Goal: Information Seeking & Learning: Learn about a topic

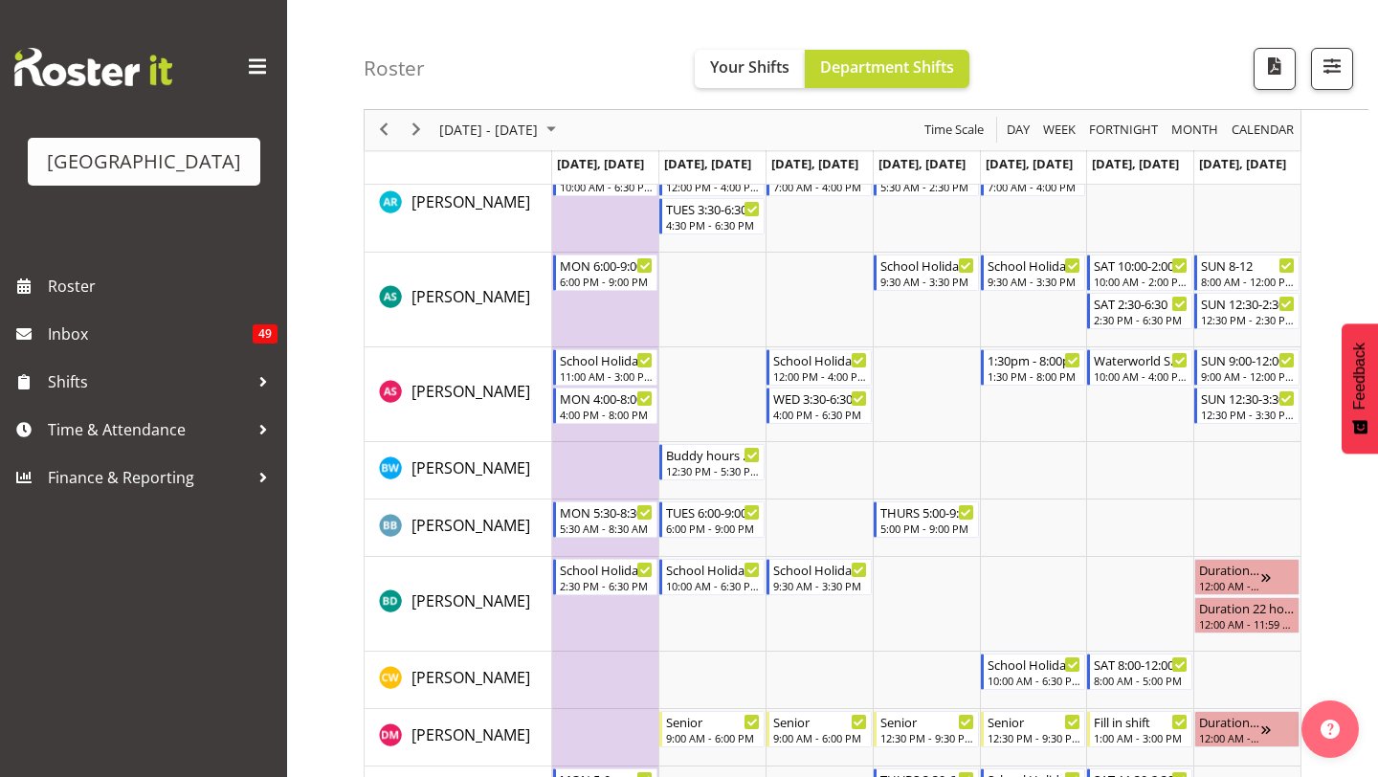
scroll to position [101, 0]
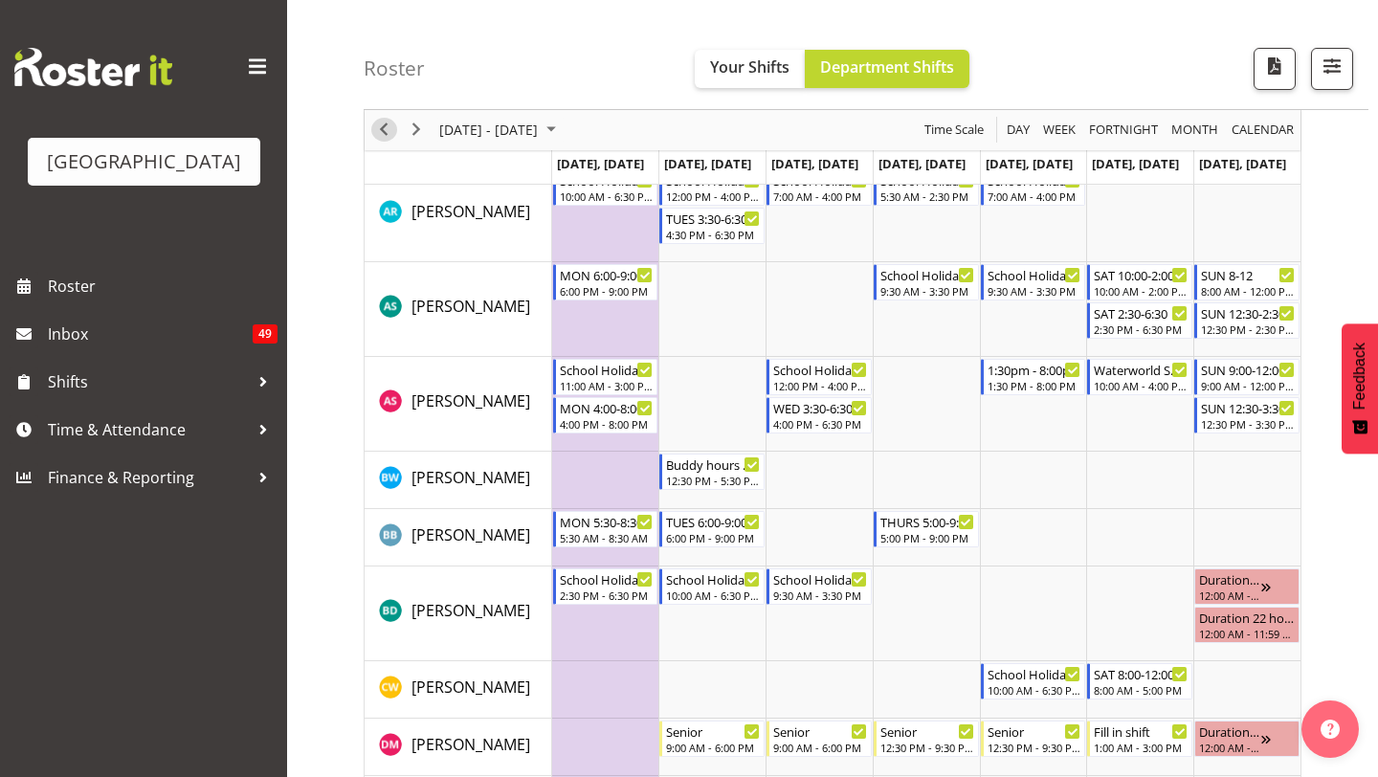
click at [384, 127] on span "Previous" at bounding box center [383, 131] width 23 height 24
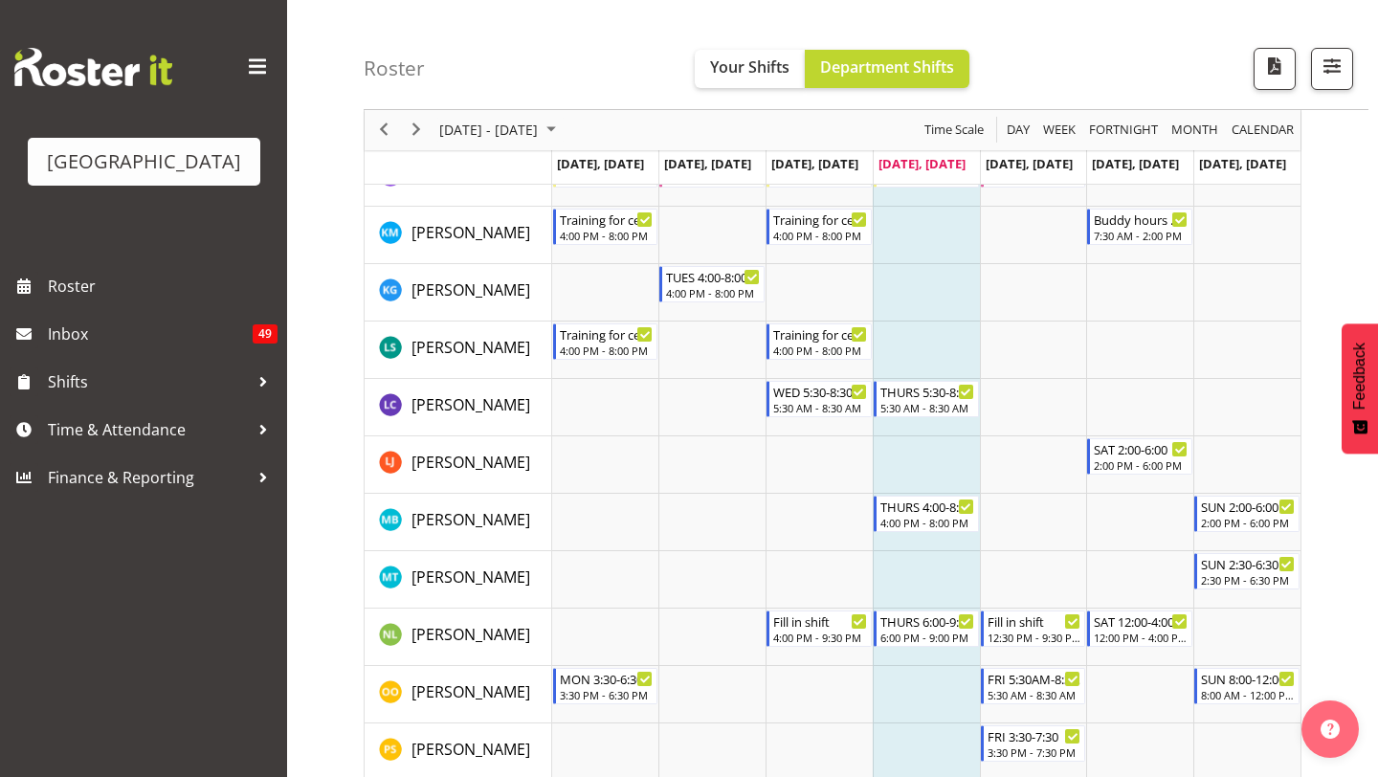
scroll to position [1361, 0]
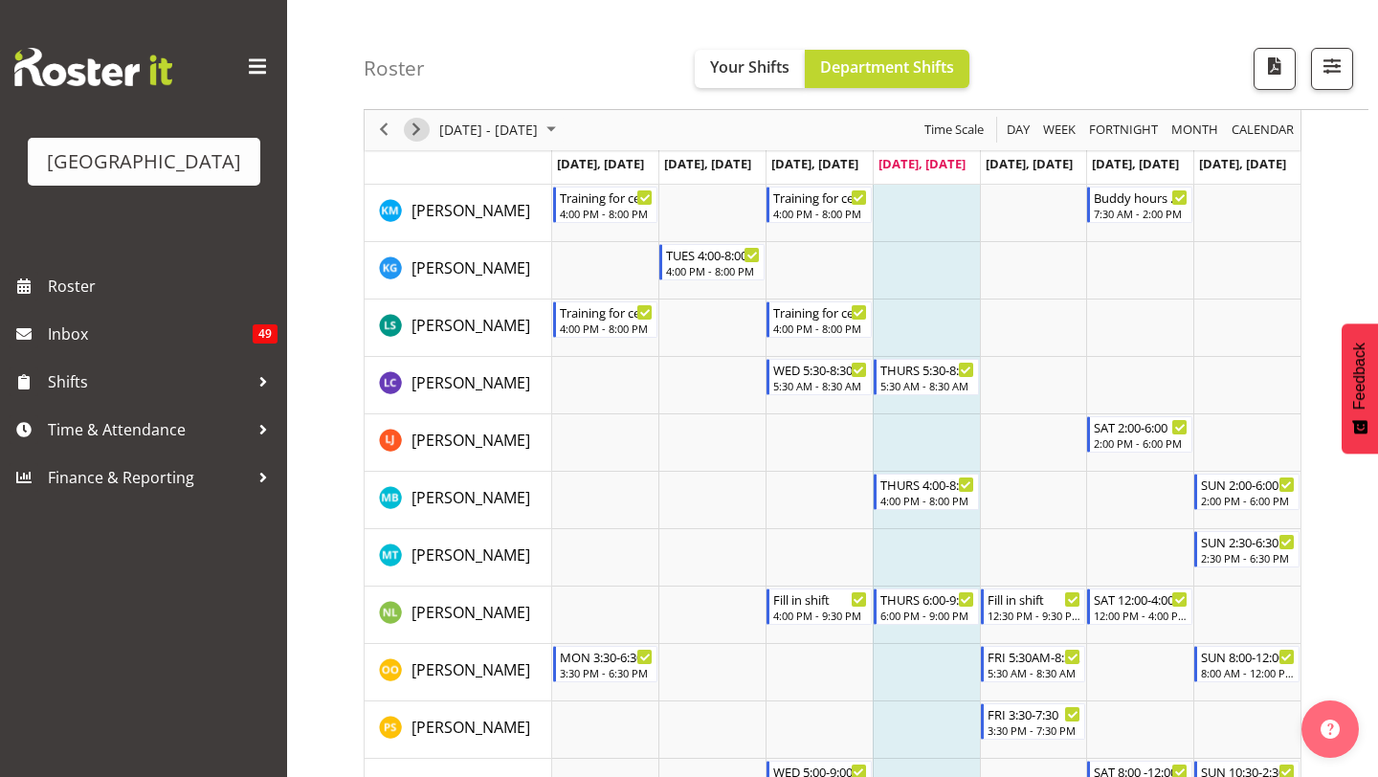
click at [411, 122] on span "Next" at bounding box center [416, 131] width 23 height 24
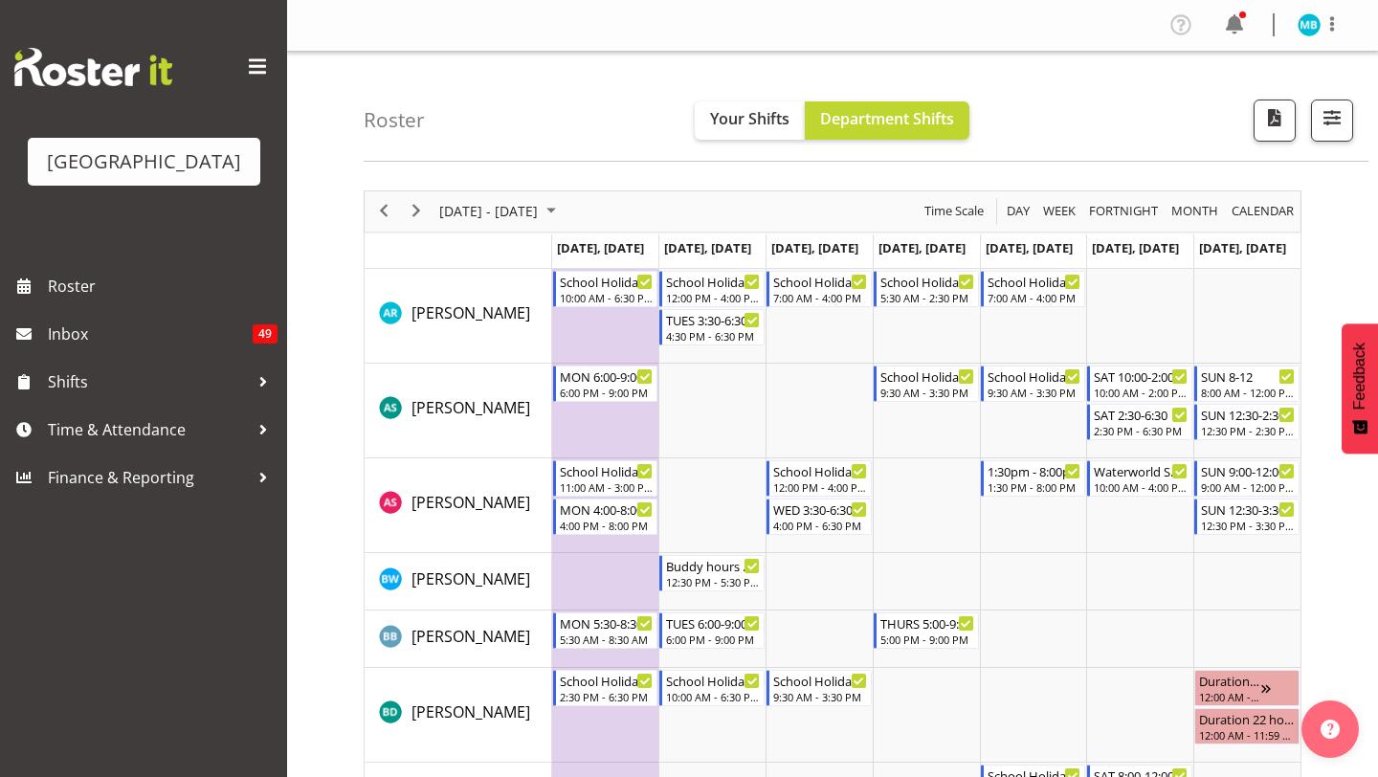
drag, startPoint x: 616, startPoint y: 404, endPoint x: 449, endPoint y: 376, distance: 169.7
click at [615, 404] on td "Timeline Week of September 25, 2025" at bounding box center [605, 411] width 107 height 95
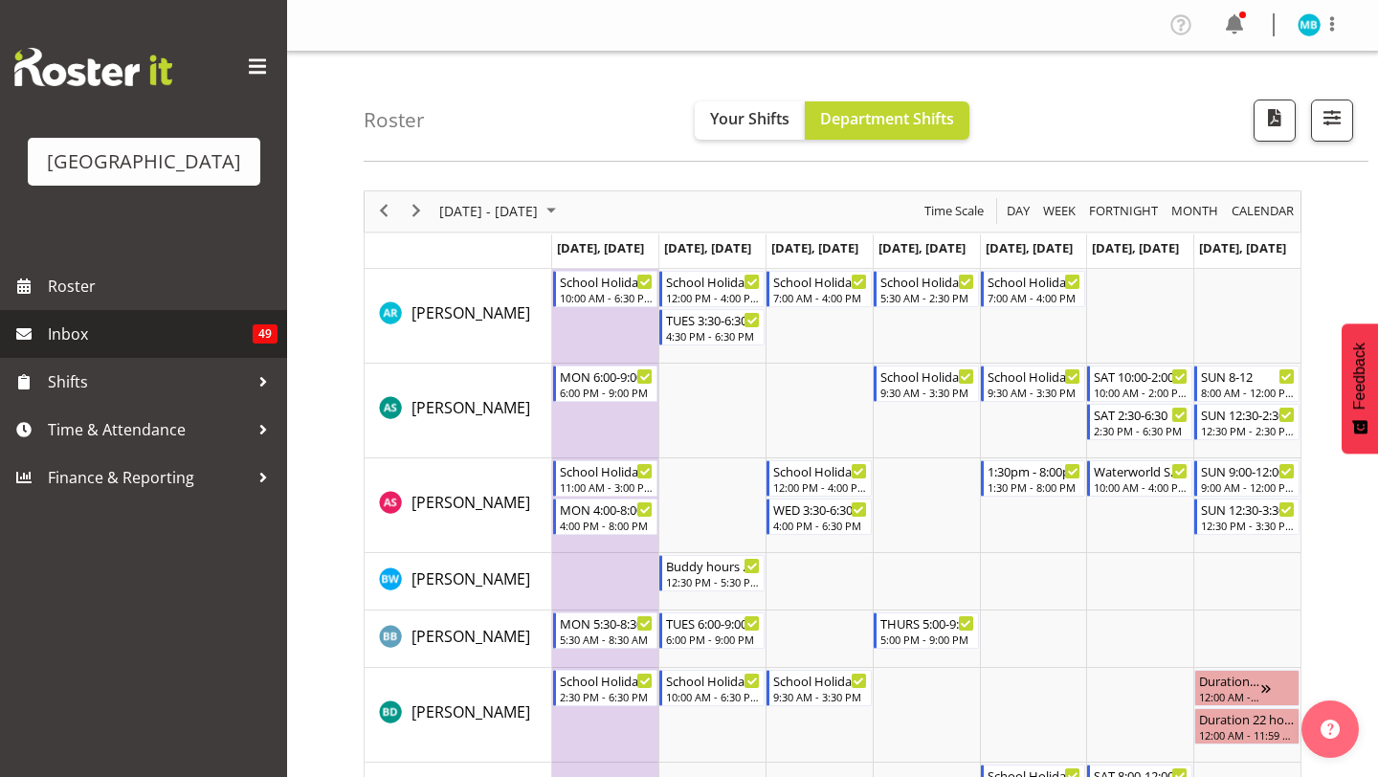
click at [203, 321] on span "Inbox" at bounding box center [150, 334] width 205 height 29
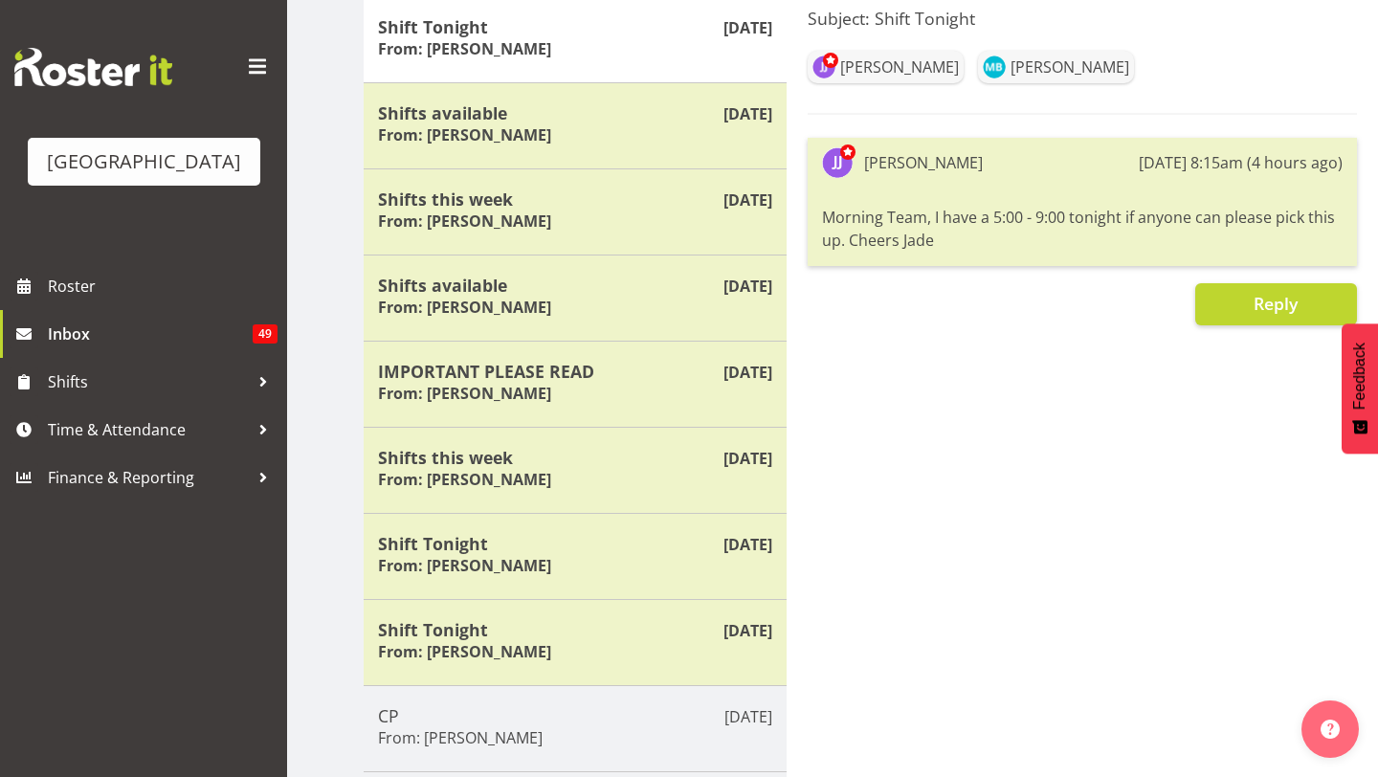
scroll to position [263, 0]
drag, startPoint x: 989, startPoint y: 217, endPoint x: 1061, endPoint y: 225, distance: 72.2
click at [1061, 225] on div "Morning Team, I have a 5:00 - 9:00 tonight if anyone can please pick this up. C…" at bounding box center [1082, 229] width 520 height 55
drag, startPoint x: 1079, startPoint y: 215, endPoint x: 1006, endPoint y: 202, distance: 73.9
click at [1006, 202] on div "Morning Team, I have a 5:00 - 9:00 tonight if anyone can please pick this up. C…" at bounding box center [1082, 229] width 520 height 55
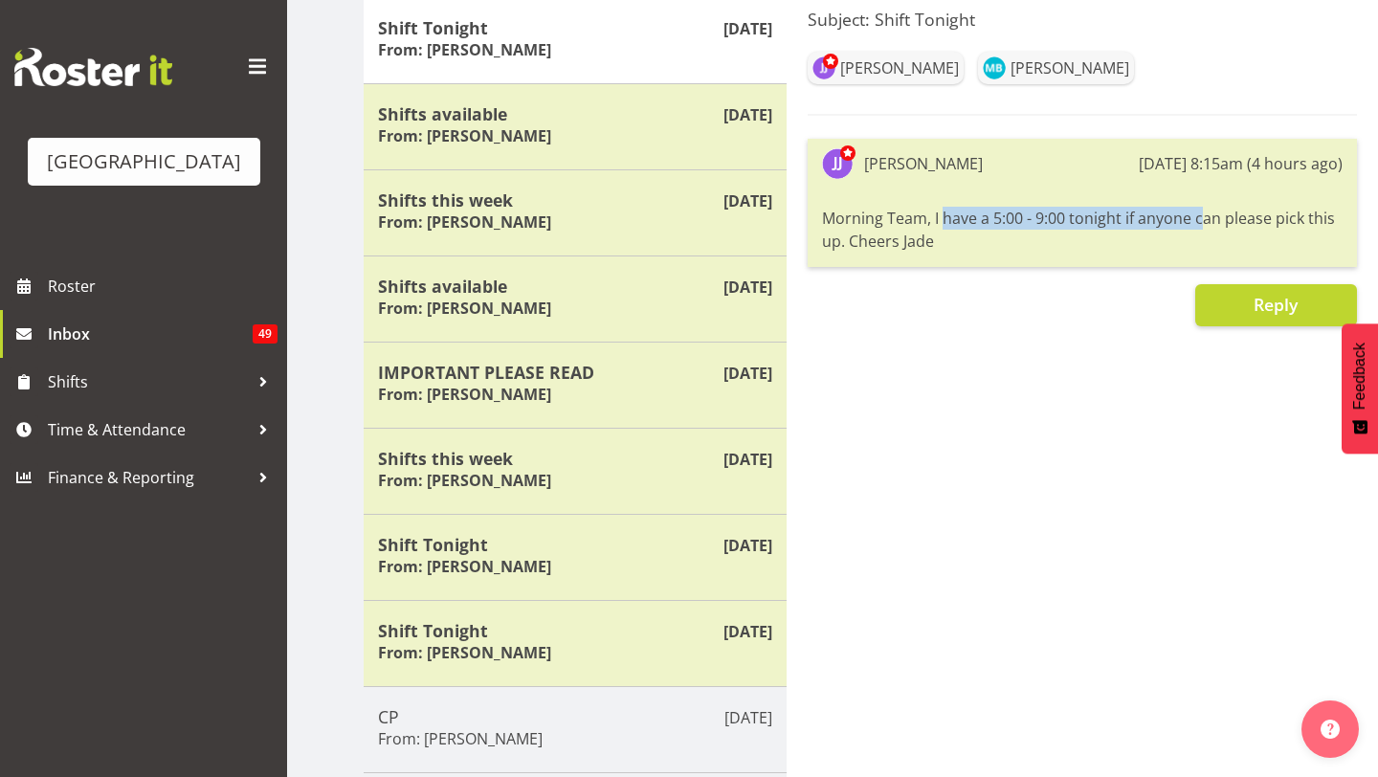
click at [991, 212] on div "Morning Team, I have a 5:00 - 9:00 tonight if anyone can please pick this up. C…" at bounding box center [1082, 229] width 520 height 55
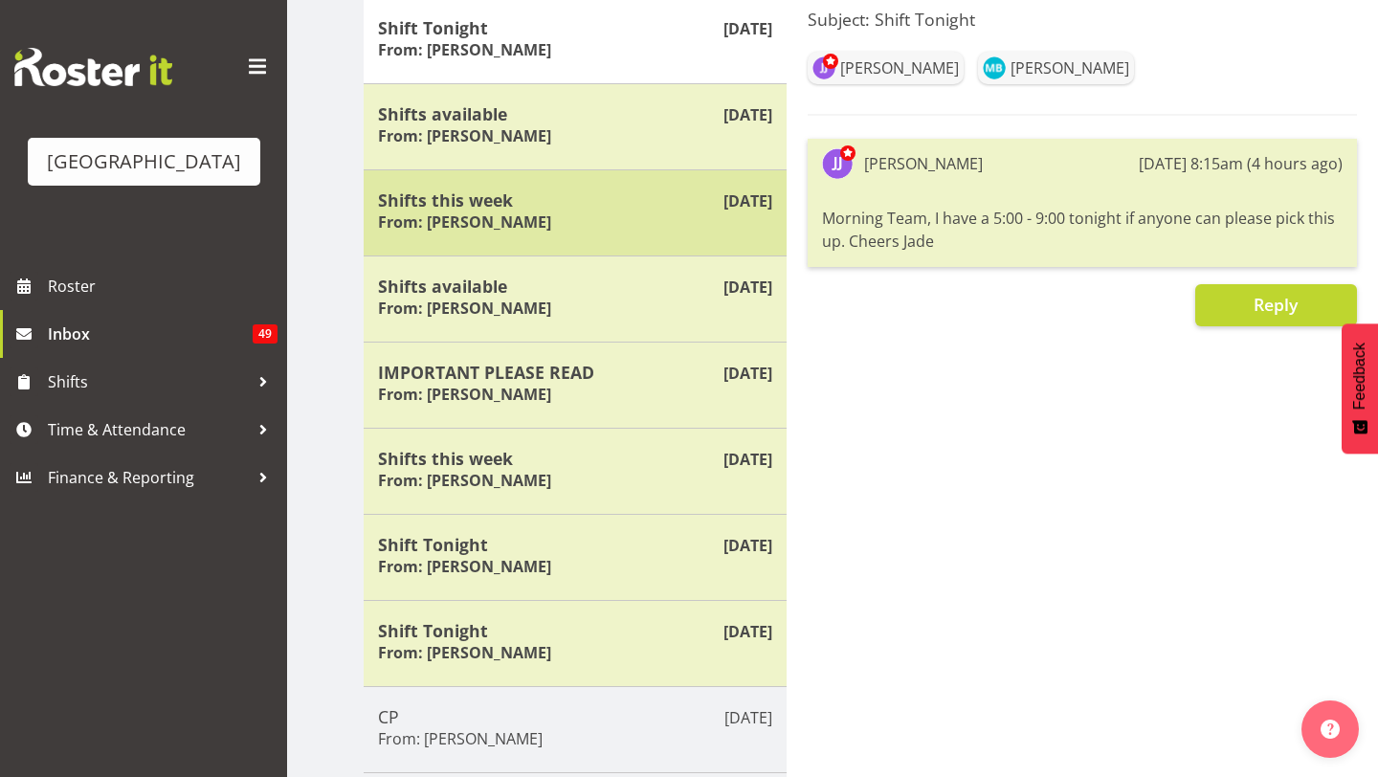
scroll to position [0, 0]
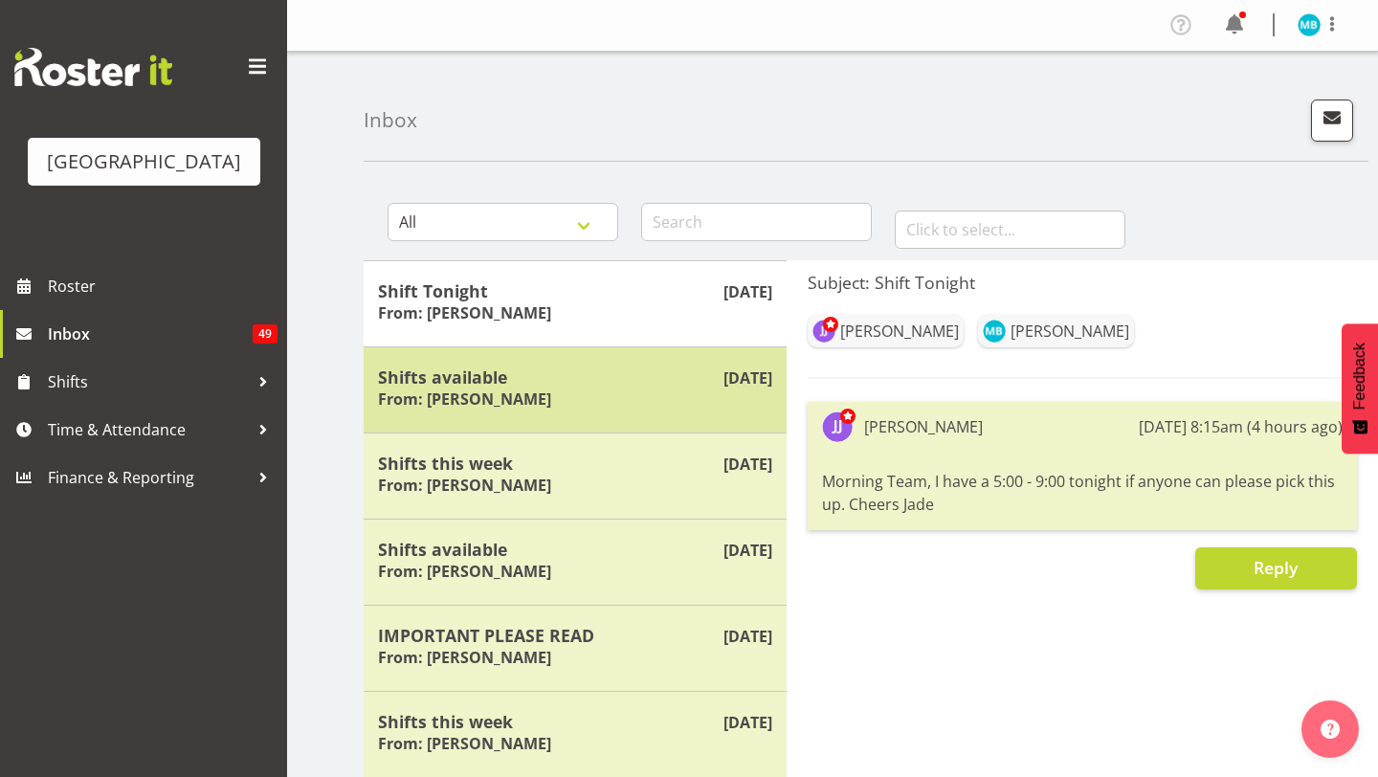
click at [622, 406] on div "Shifts available From: [PERSON_NAME]" at bounding box center [575, 389] width 394 height 47
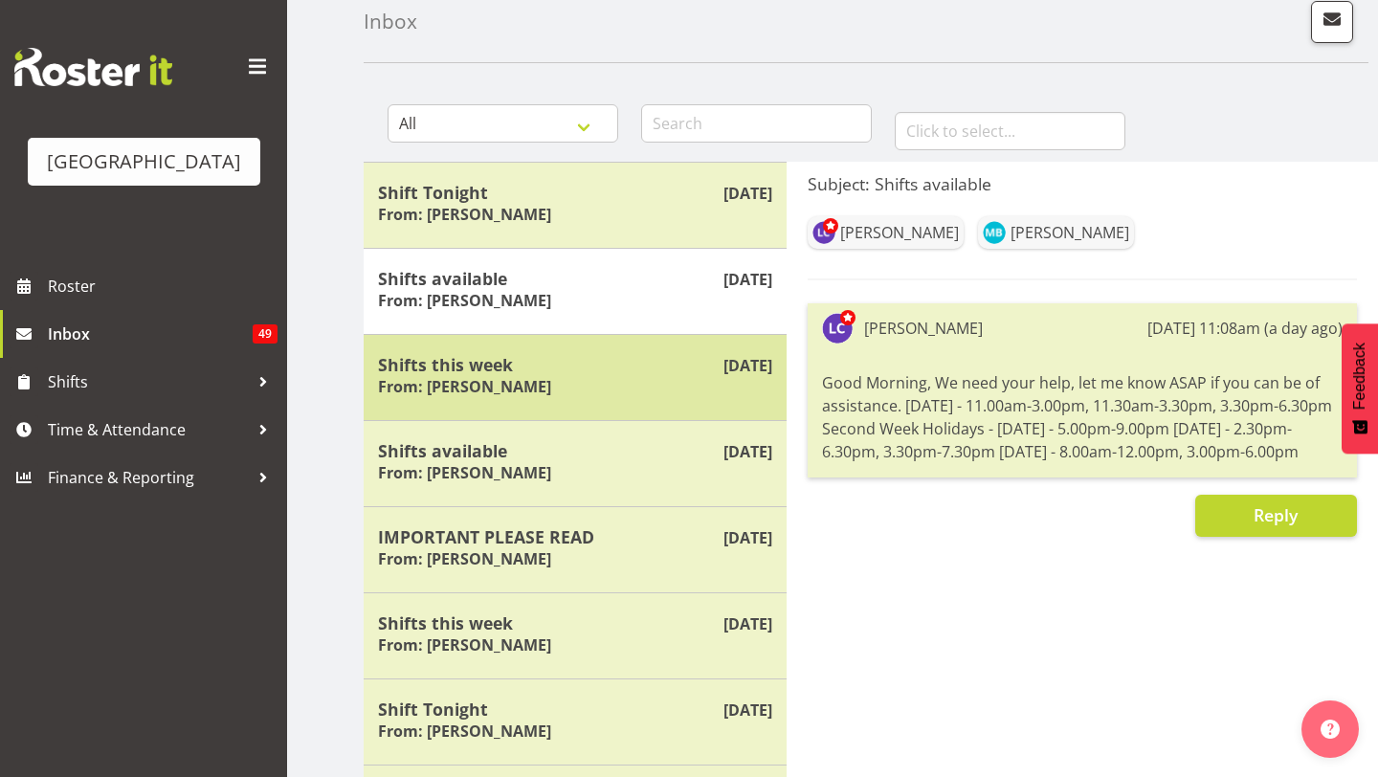
scroll to position [113, 0]
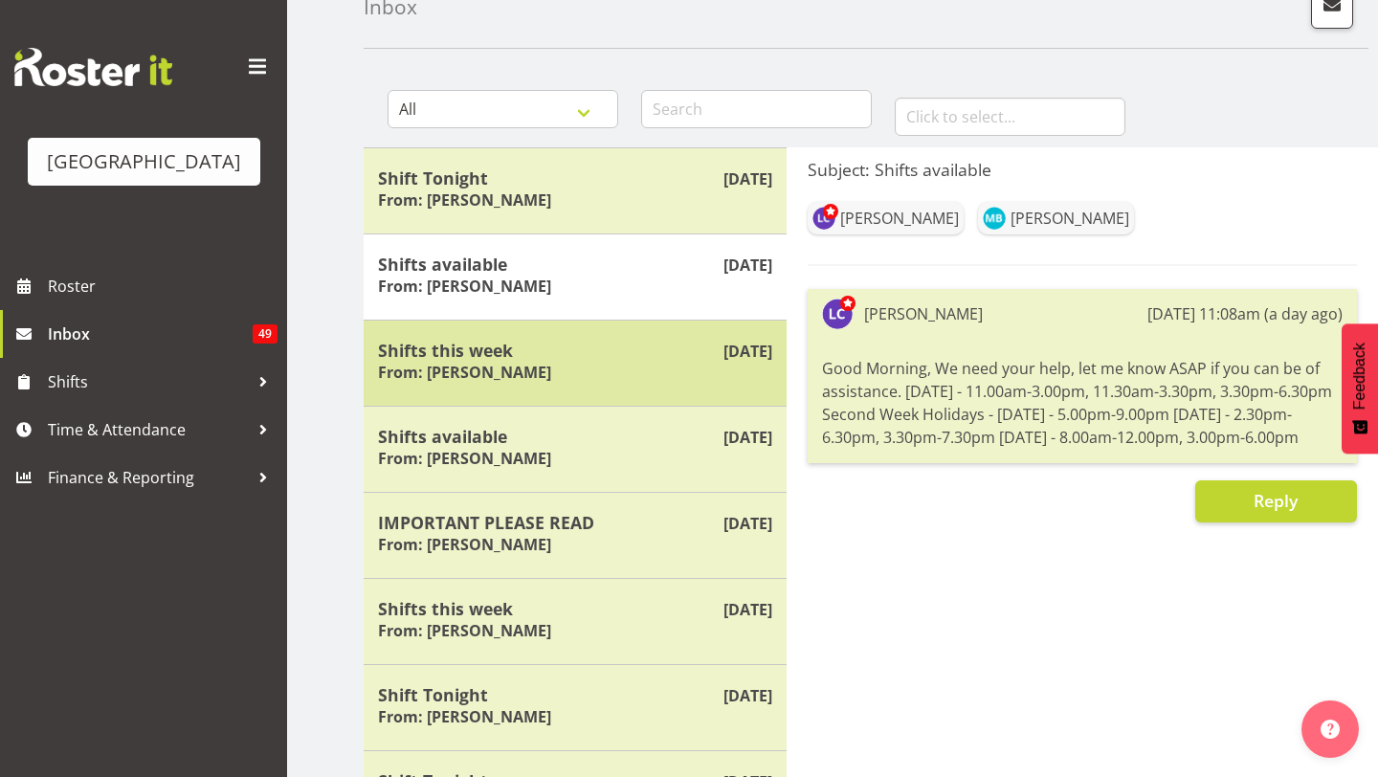
click at [601, 351] on h5 "Shifts this week" at bounding box center [575, 350] width 394 height 21
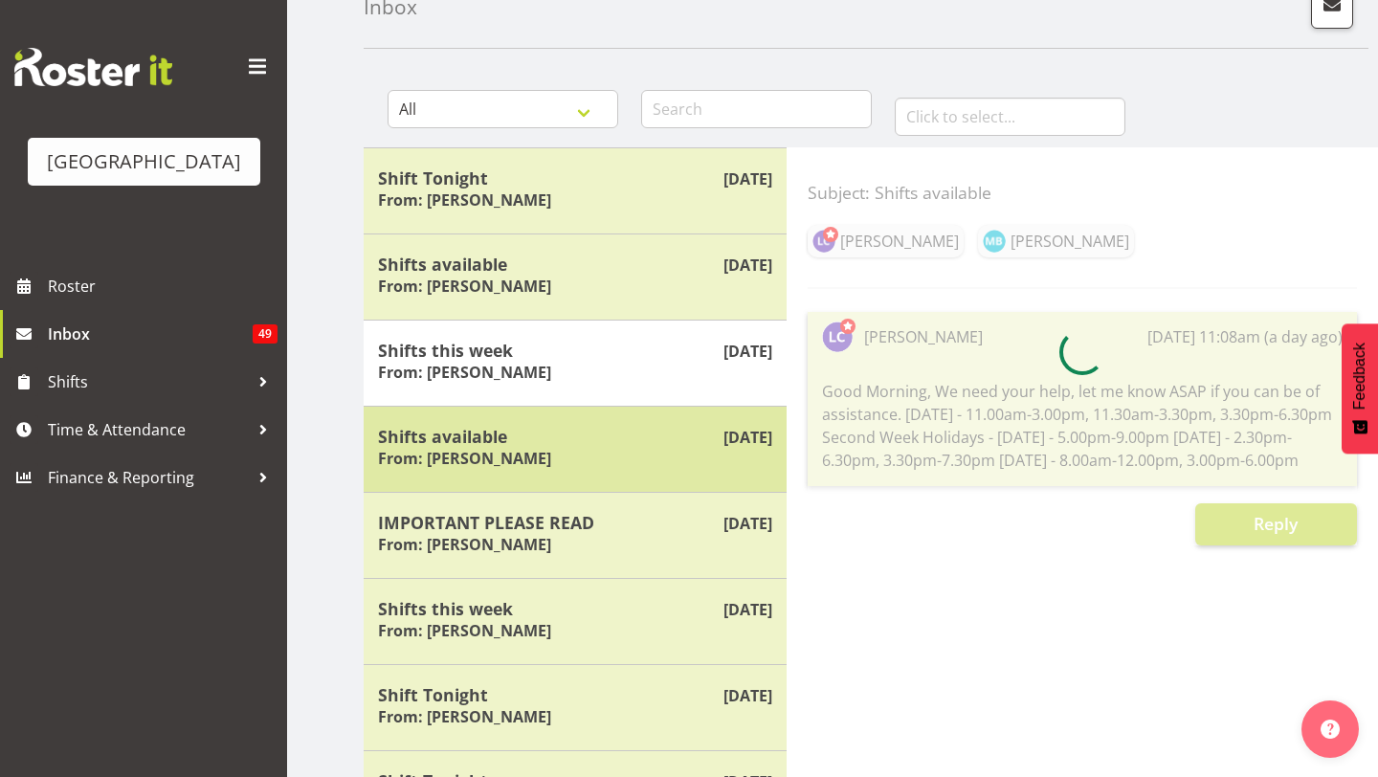
click at [600, 440] on h5 "Shifts available" at bounding box center [575, 436] width 394 height 21
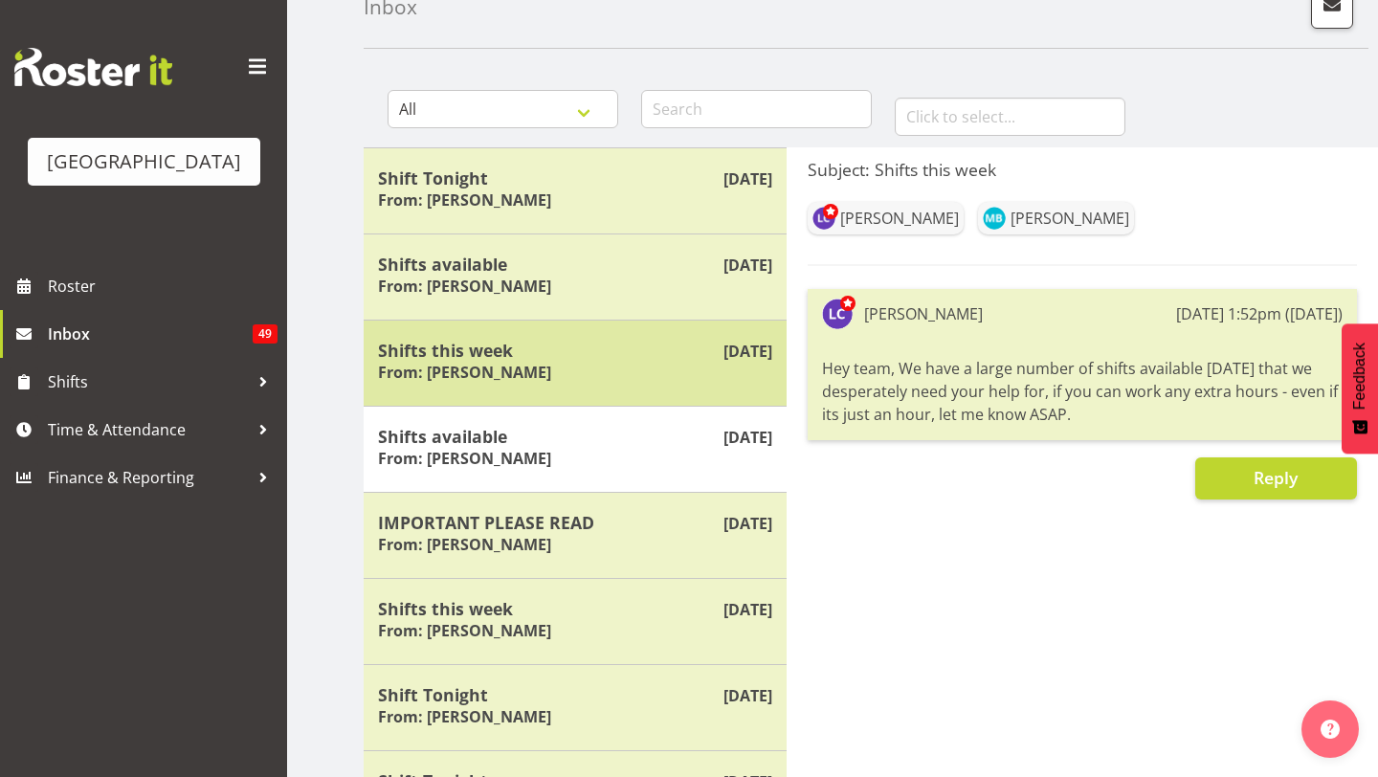
click at [668, 359] on h5 "Shifts this week" at bounding box center [575, 350] width 394 height 21
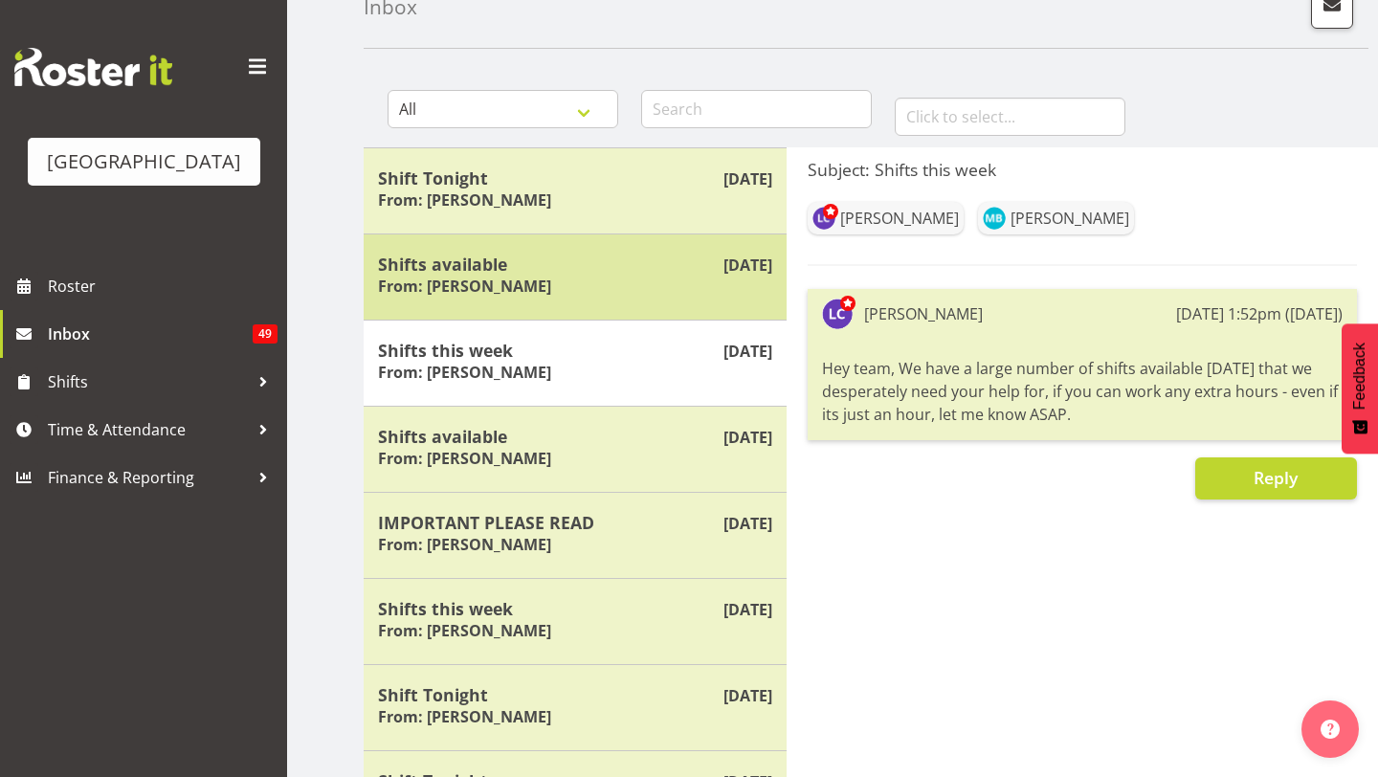
click at [668, 286] on div "Shifts available From: [PERSON_NAME]" at bounding box center [575, 277] width 394 height 47
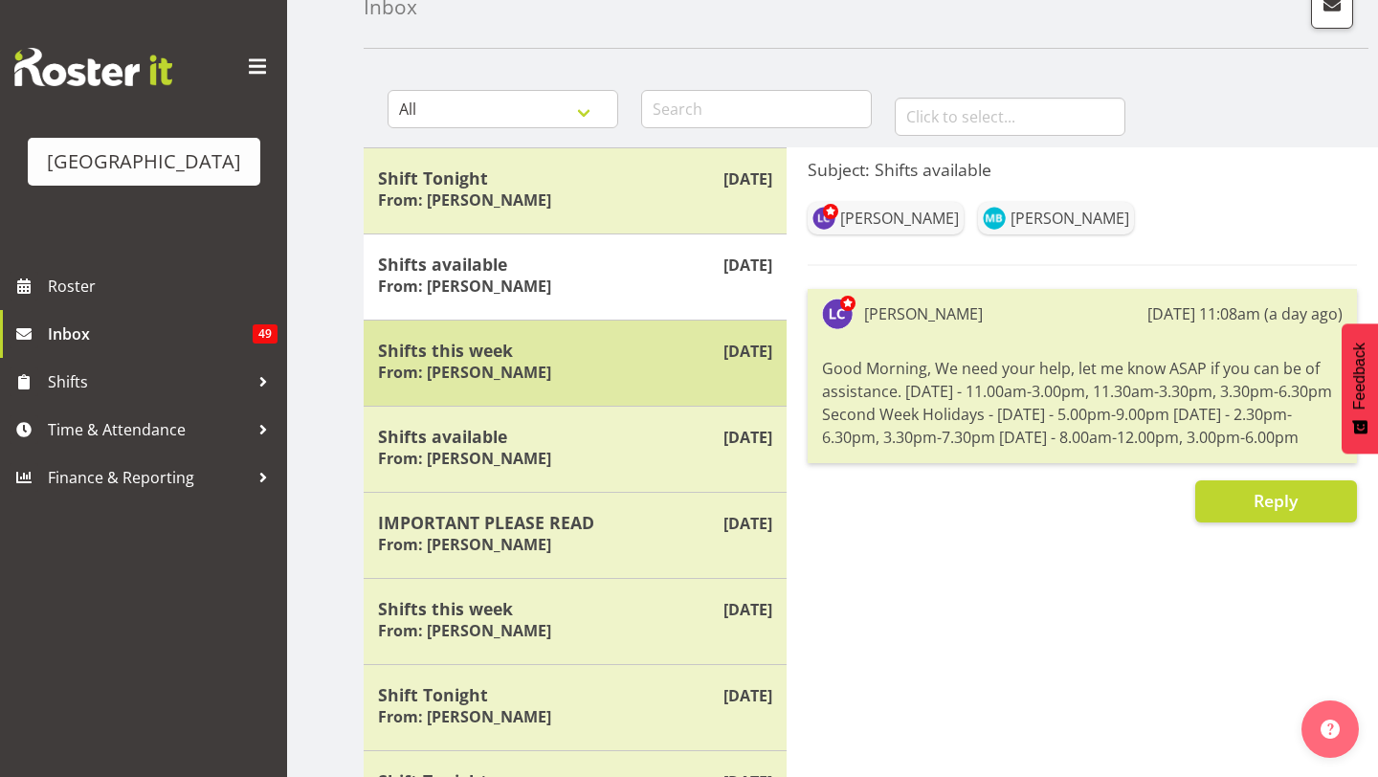
click at [629, 373] on div "Shifts this week From: [PERSON_NAME]" at bounding box center [575, 363] width 394 height 47
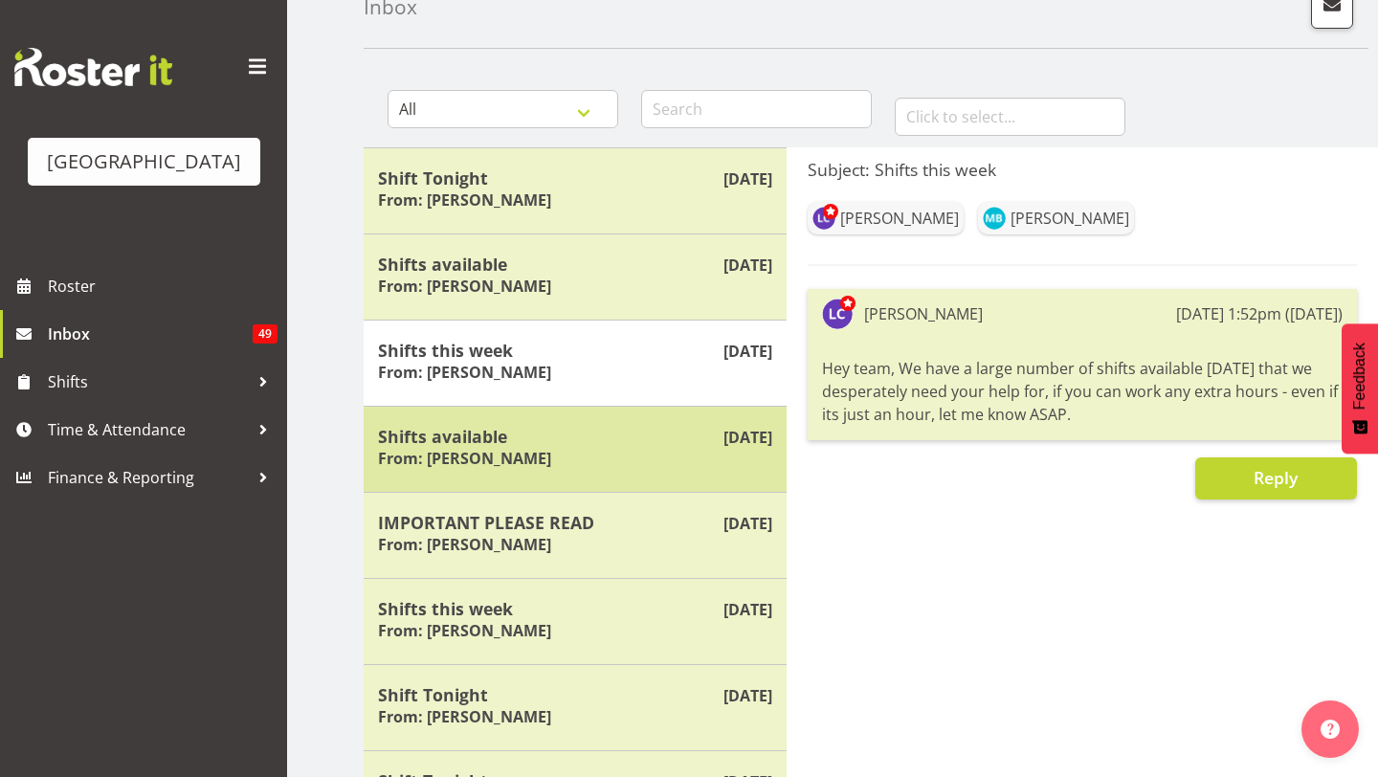
click at [613, 446] on h5 "Shifts available" at bounding box center [575, 436] width 394 height 21
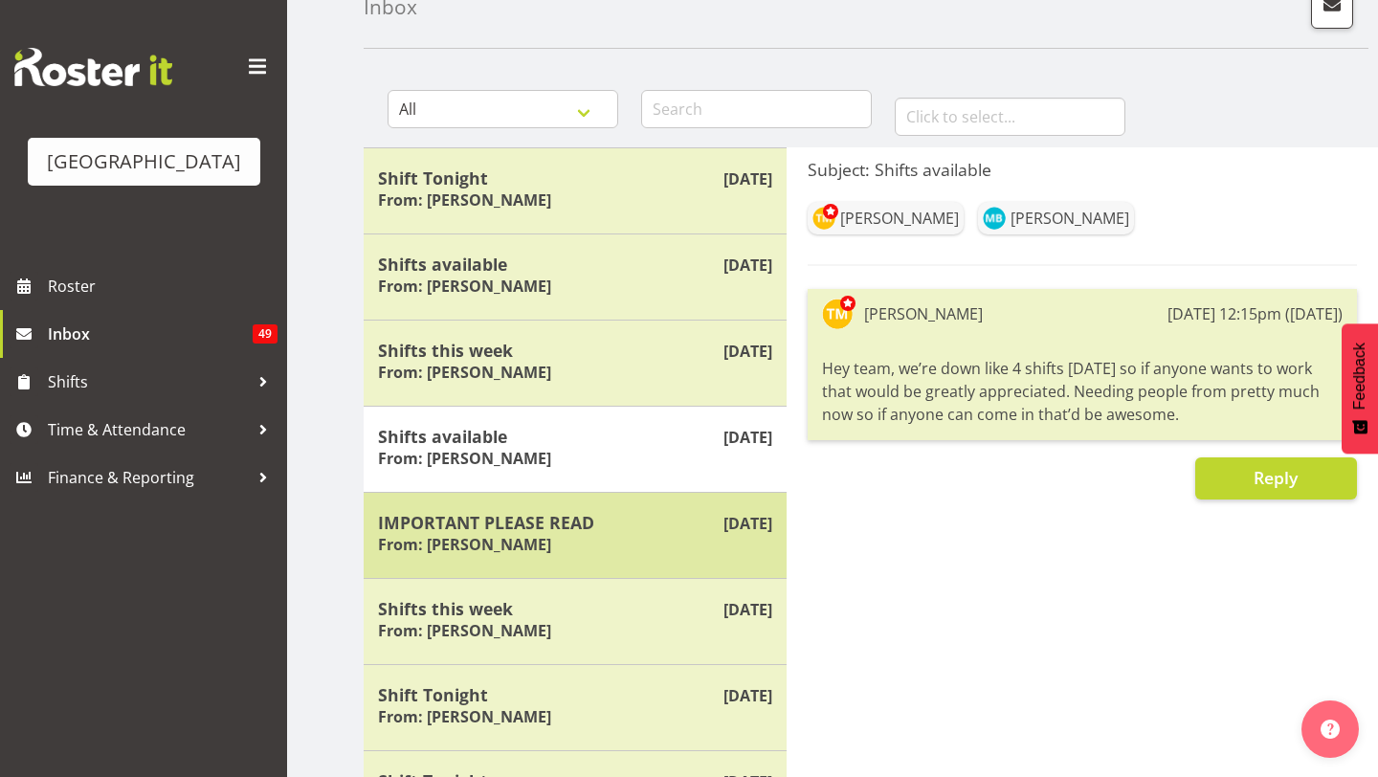
click at [614, 540] on div "IMPORTANT PLEASE READ From: [PERSON_NAME]" at bounding box center [575, 535] width 394 height 47
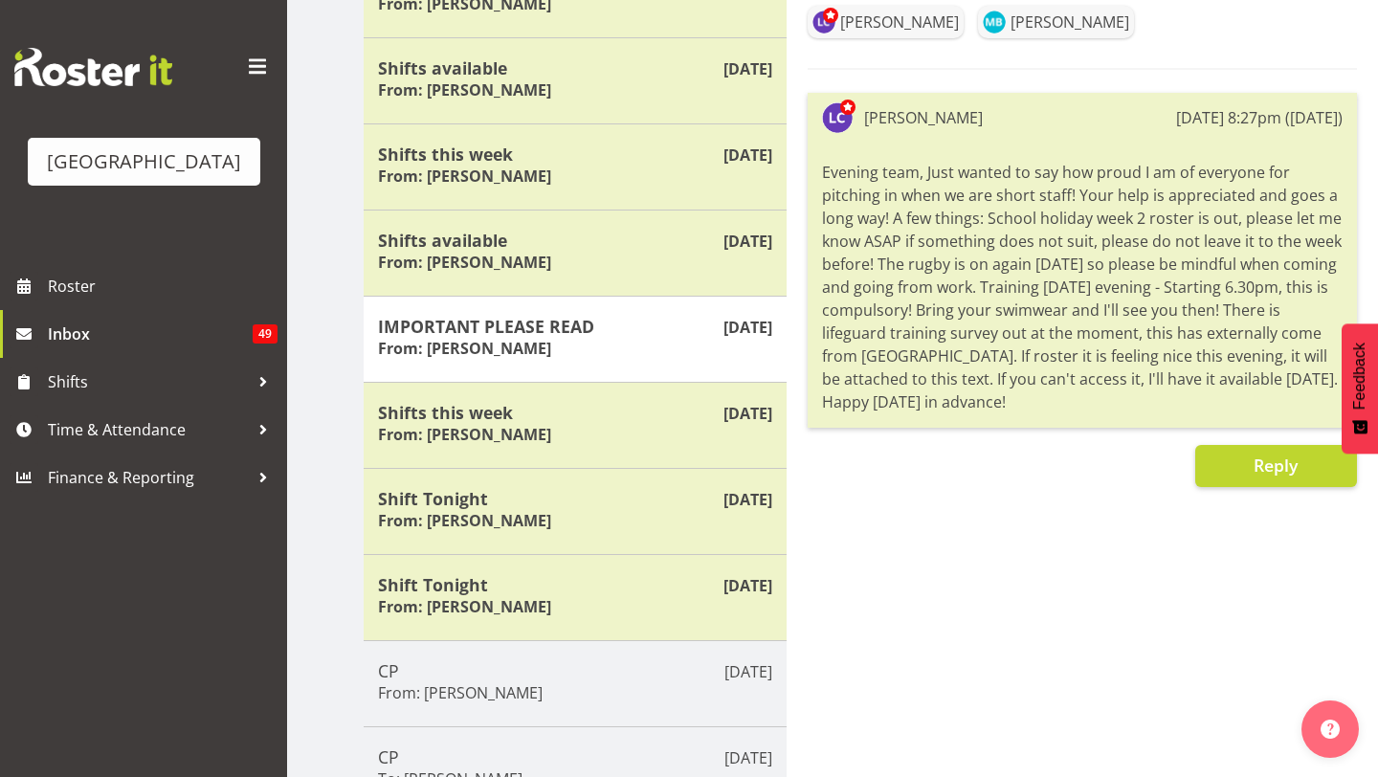
scroll to position [312, 0]
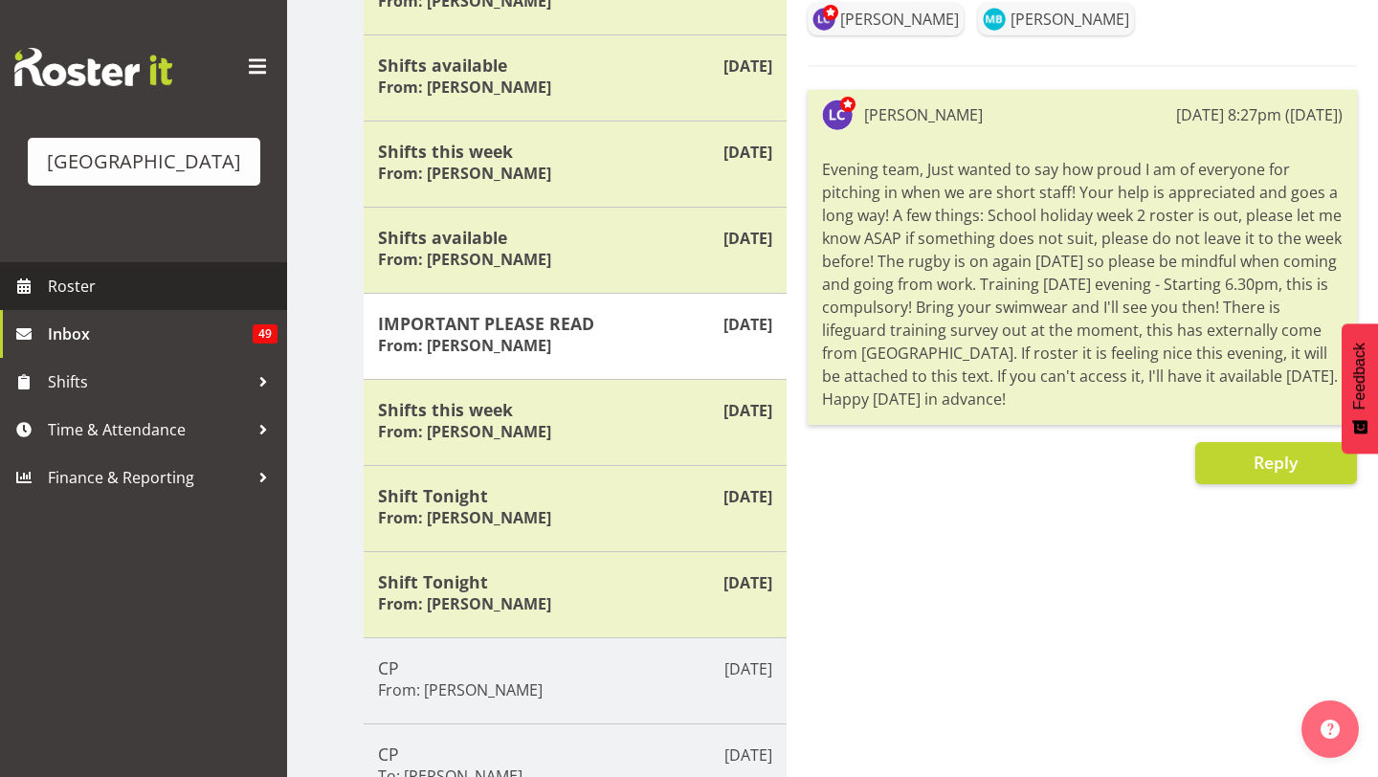
click at [95, 288] on span "Roster" at bounding box center [163, 286] width 230 height 29
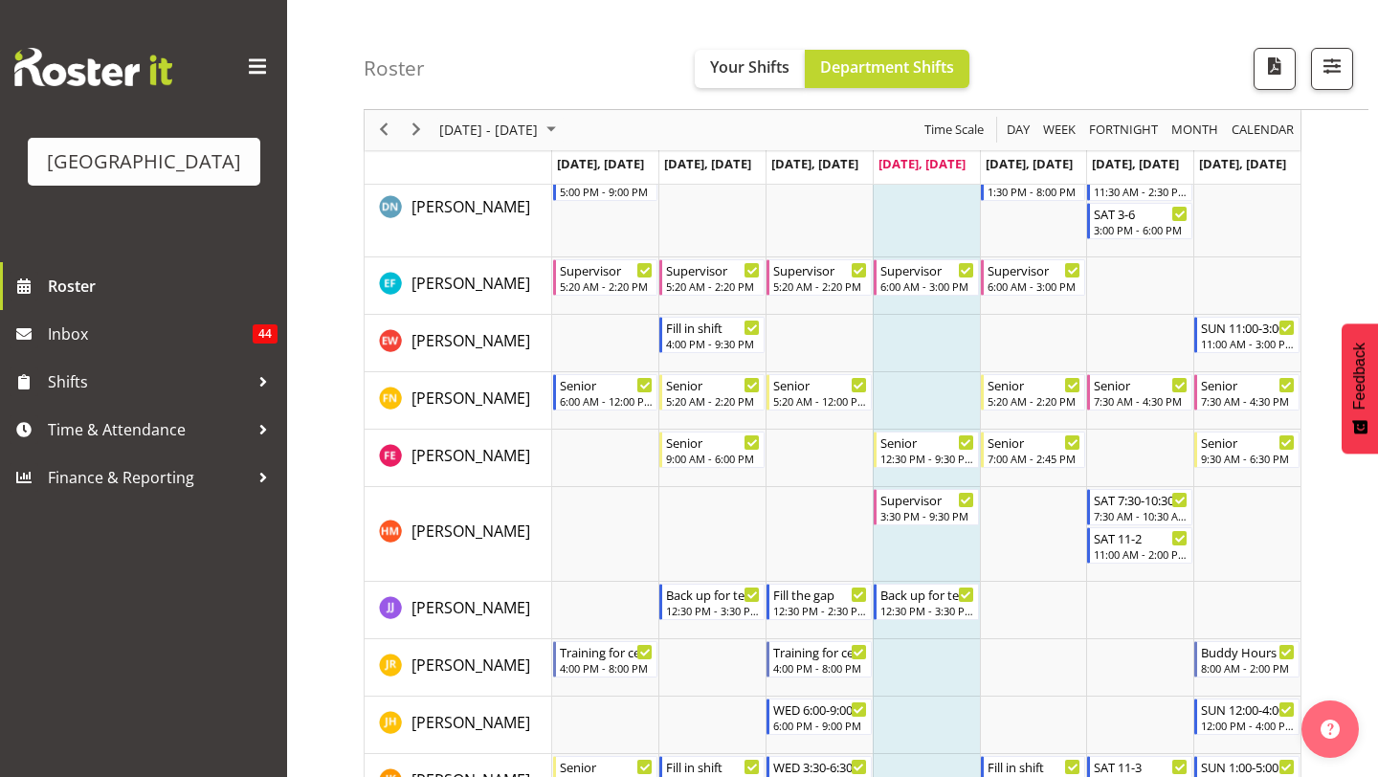
scroll to position [587, 0]
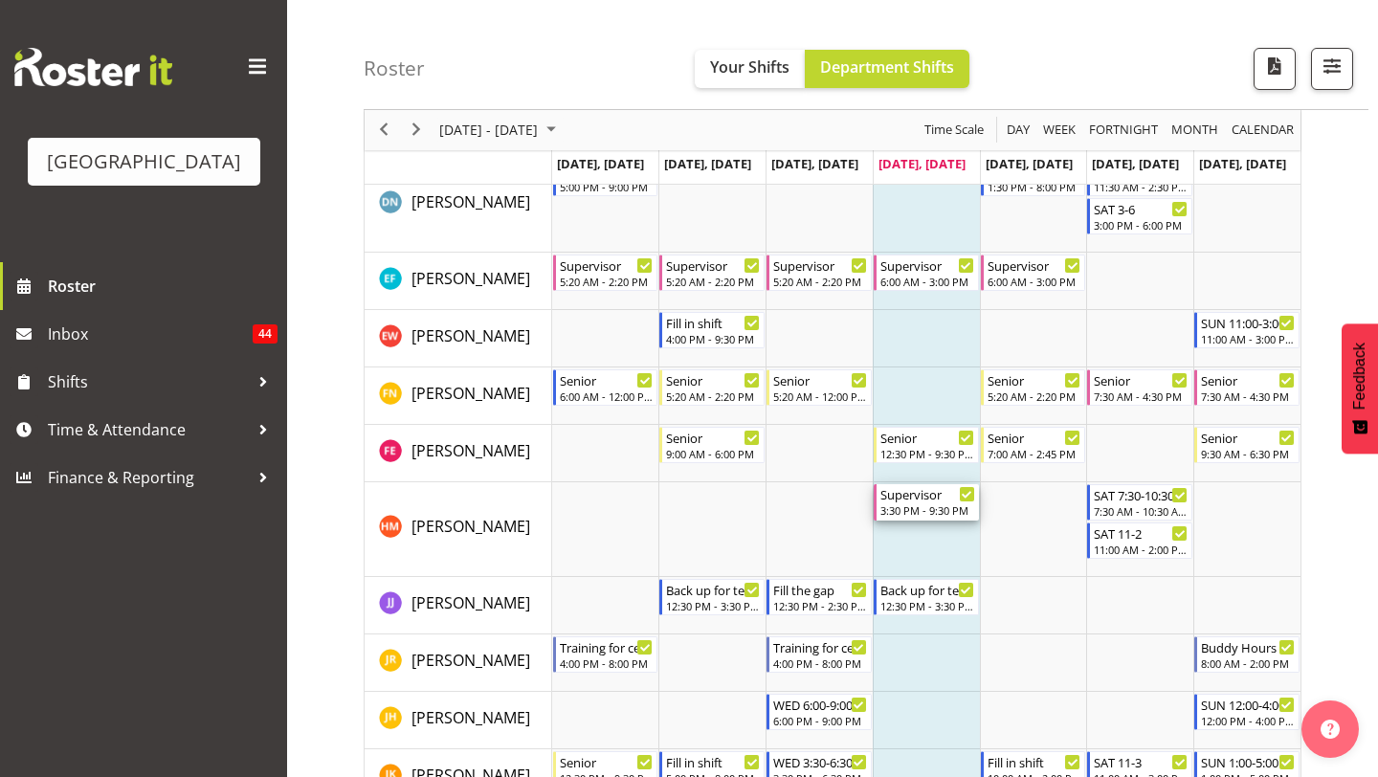
click at [930, 515] on div "3:30 PM - 9:30 PM" at bounding box center [927, 509] width 95 height 15
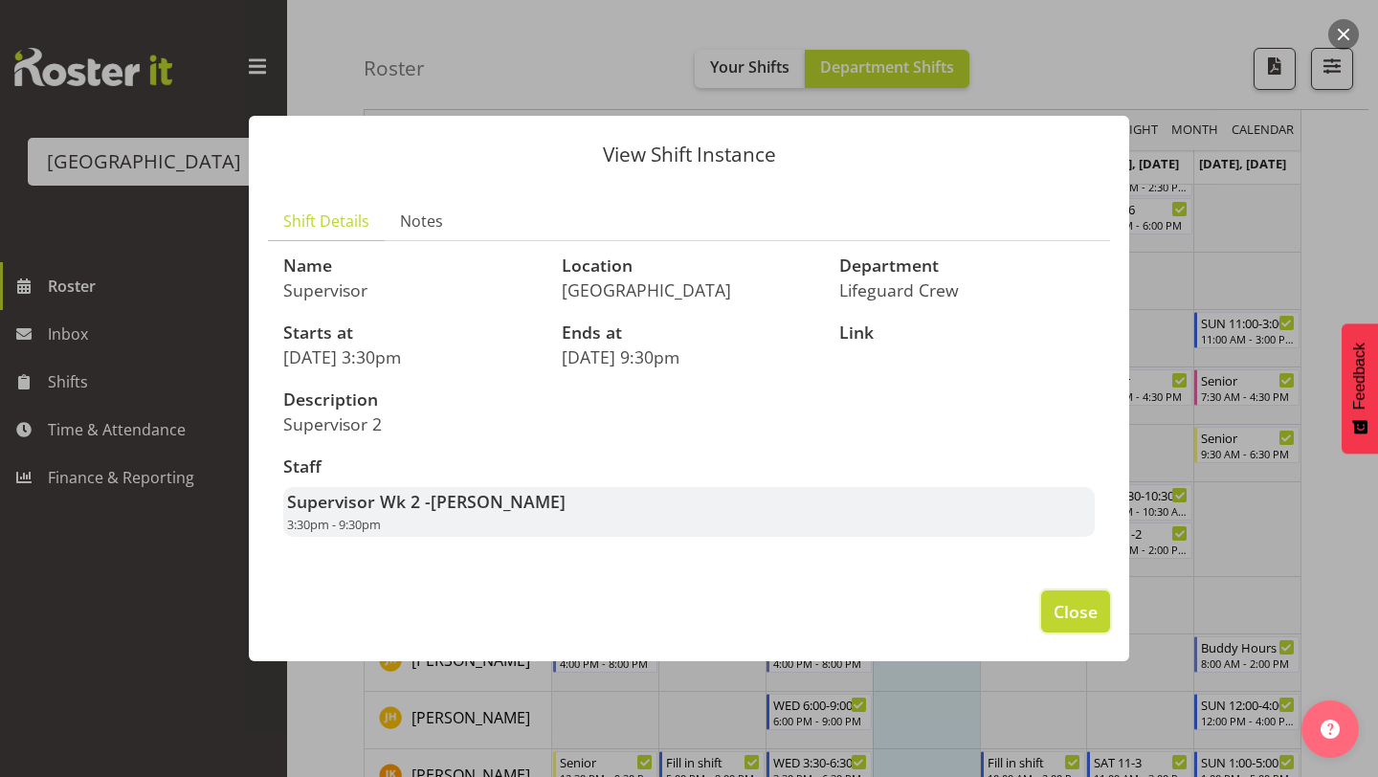
click at [1062, 596] on button "Close" at bounding box center [1075, 611] width 69 height 42
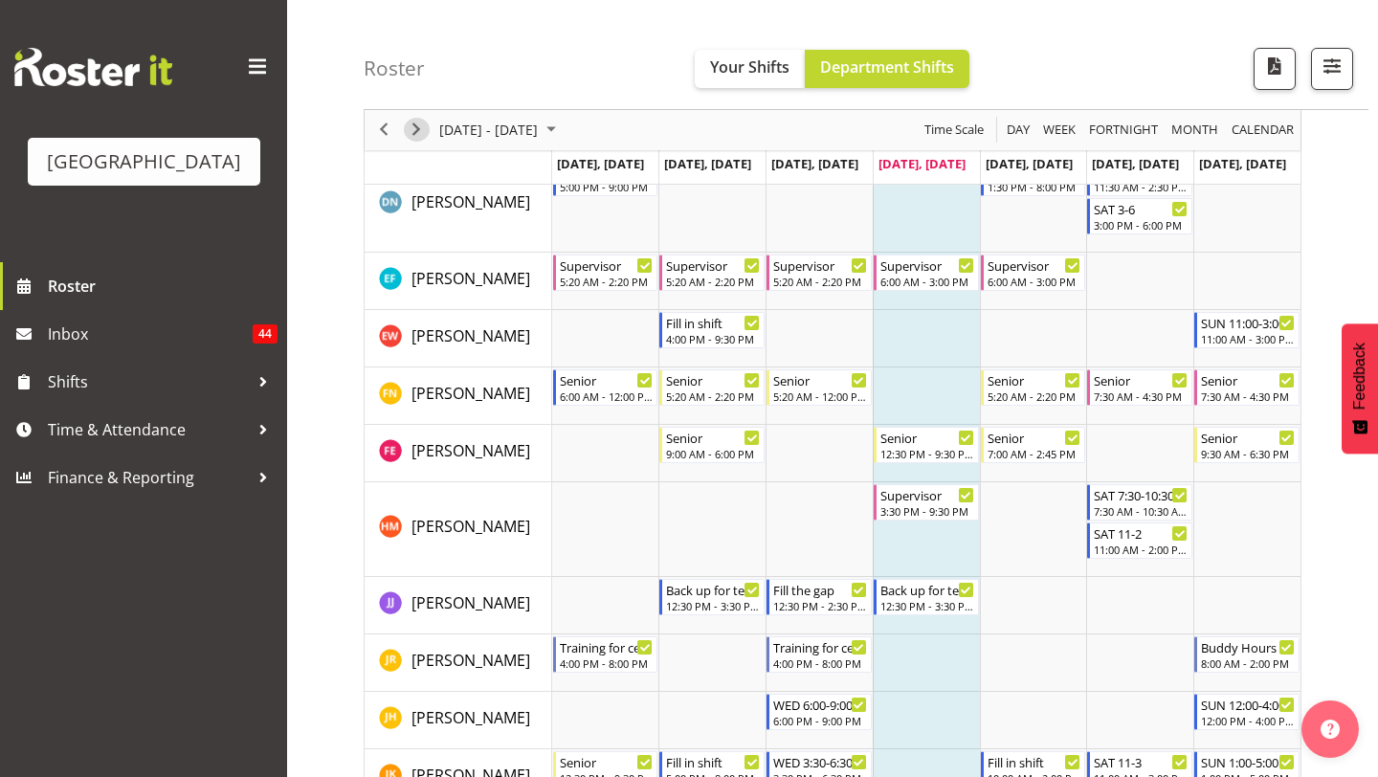
click at [427, 126] on span "Next" at bounding box center [416, 131] width 23 height 24
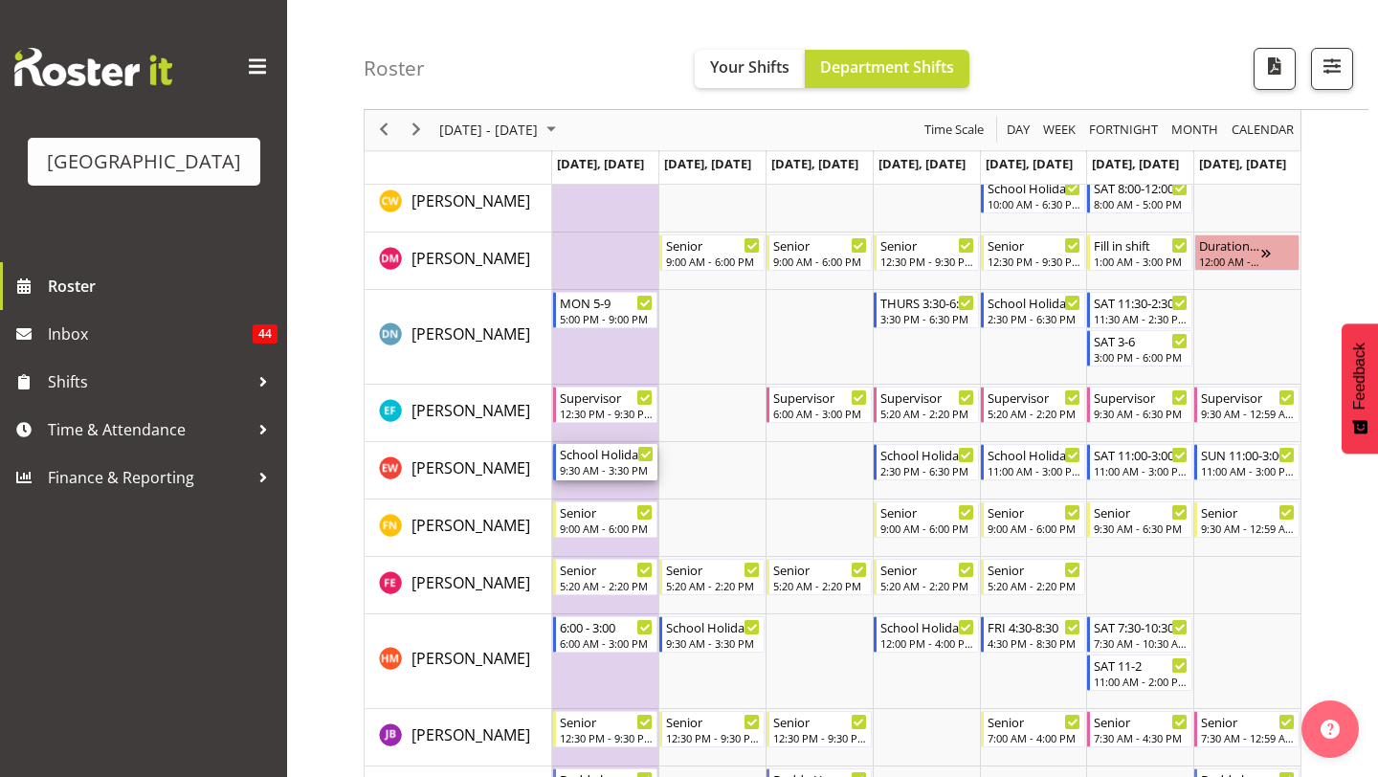
click at [605, 456] on div "School Holiday Shift" at bounding box center [607, 453] width 95 height 19
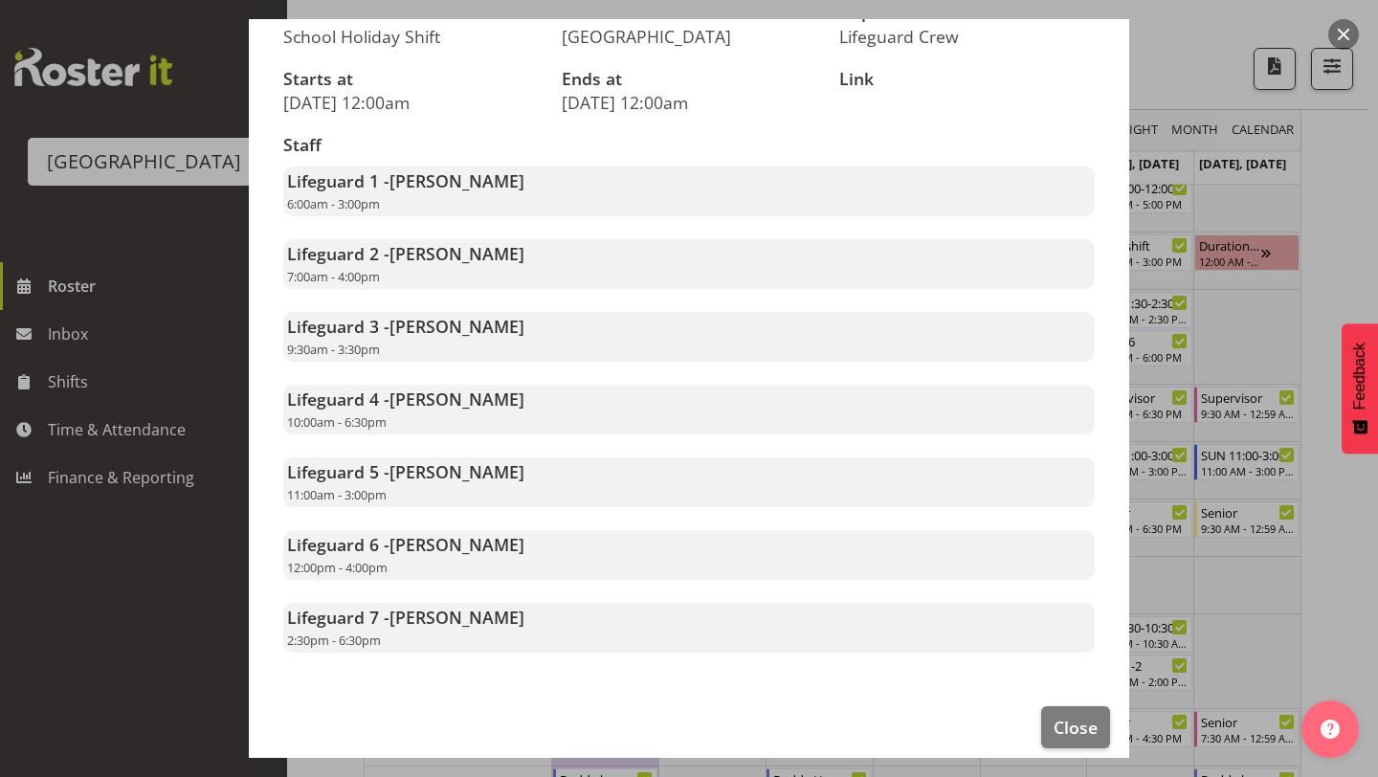
scroll to position [210, 0]
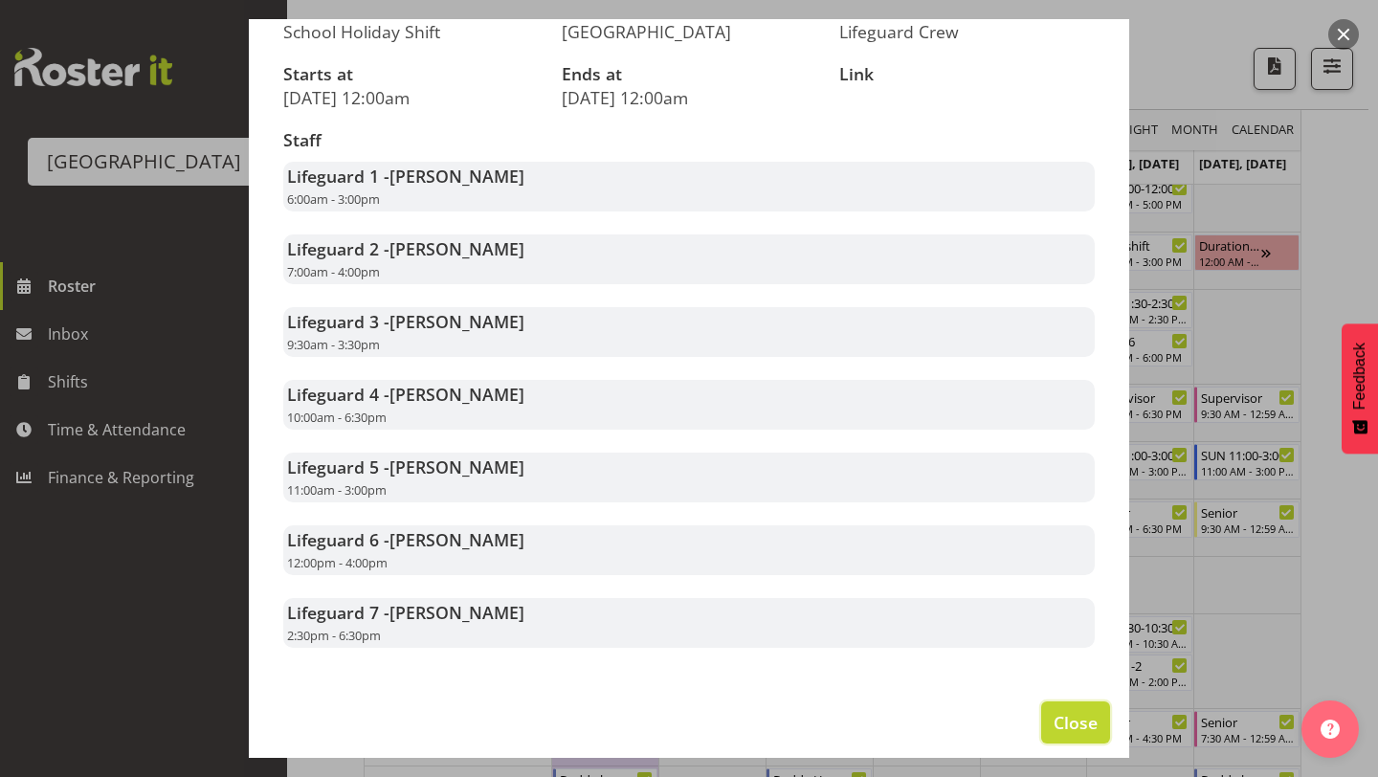
click at [1073, 738] on button "Close" at bounding box center [1075, 722] width 69 height 42
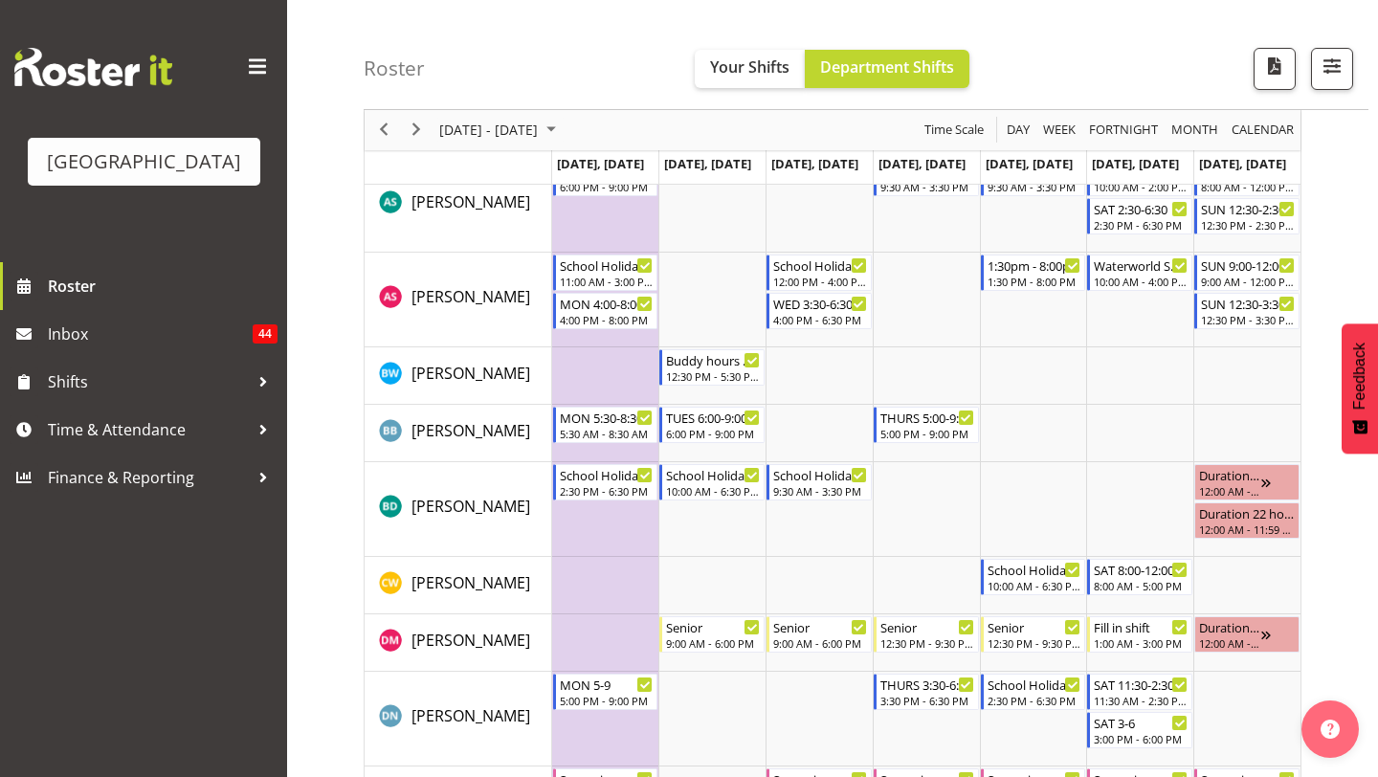
scroll to position [0, 0]
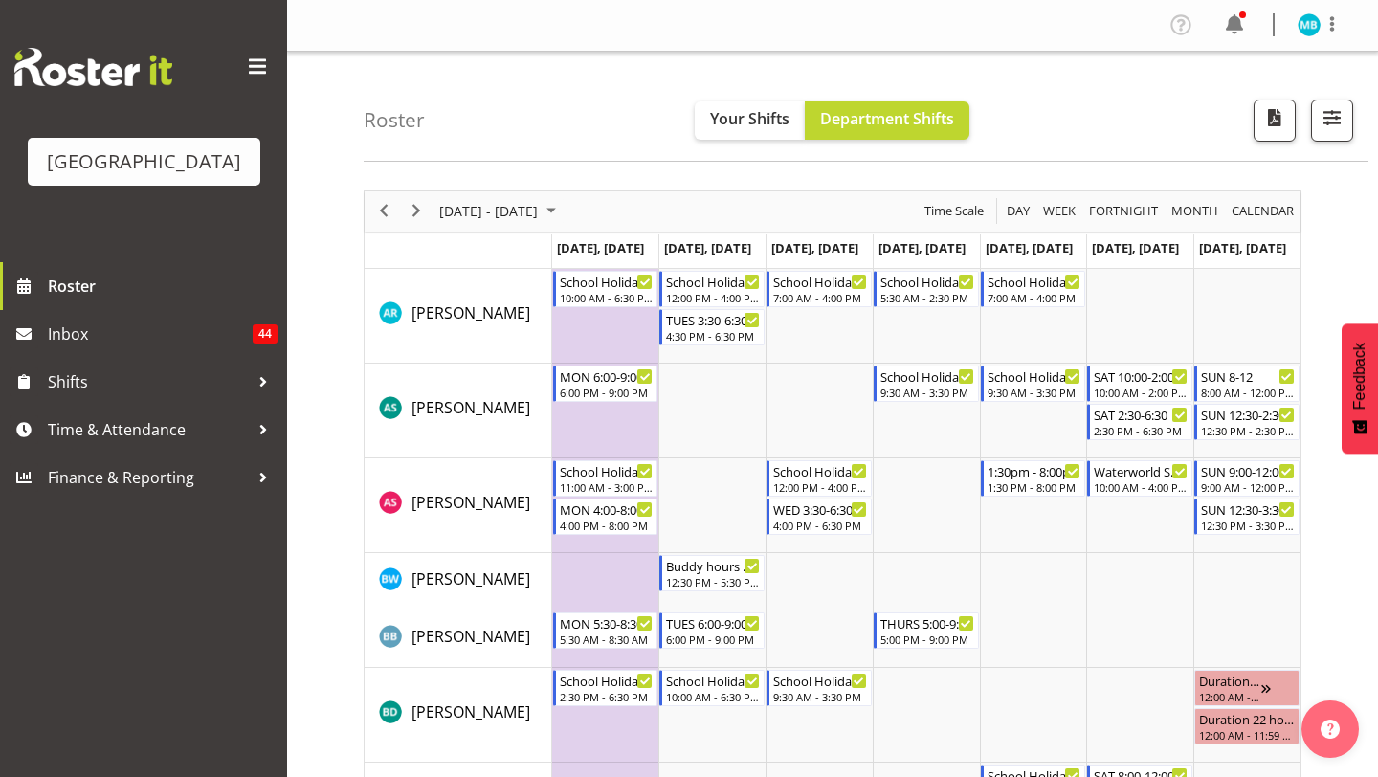
click at [622, 331] on td "Timeline Week of September 25, 2025" at bounding box center [605, 316] width 107 height 95
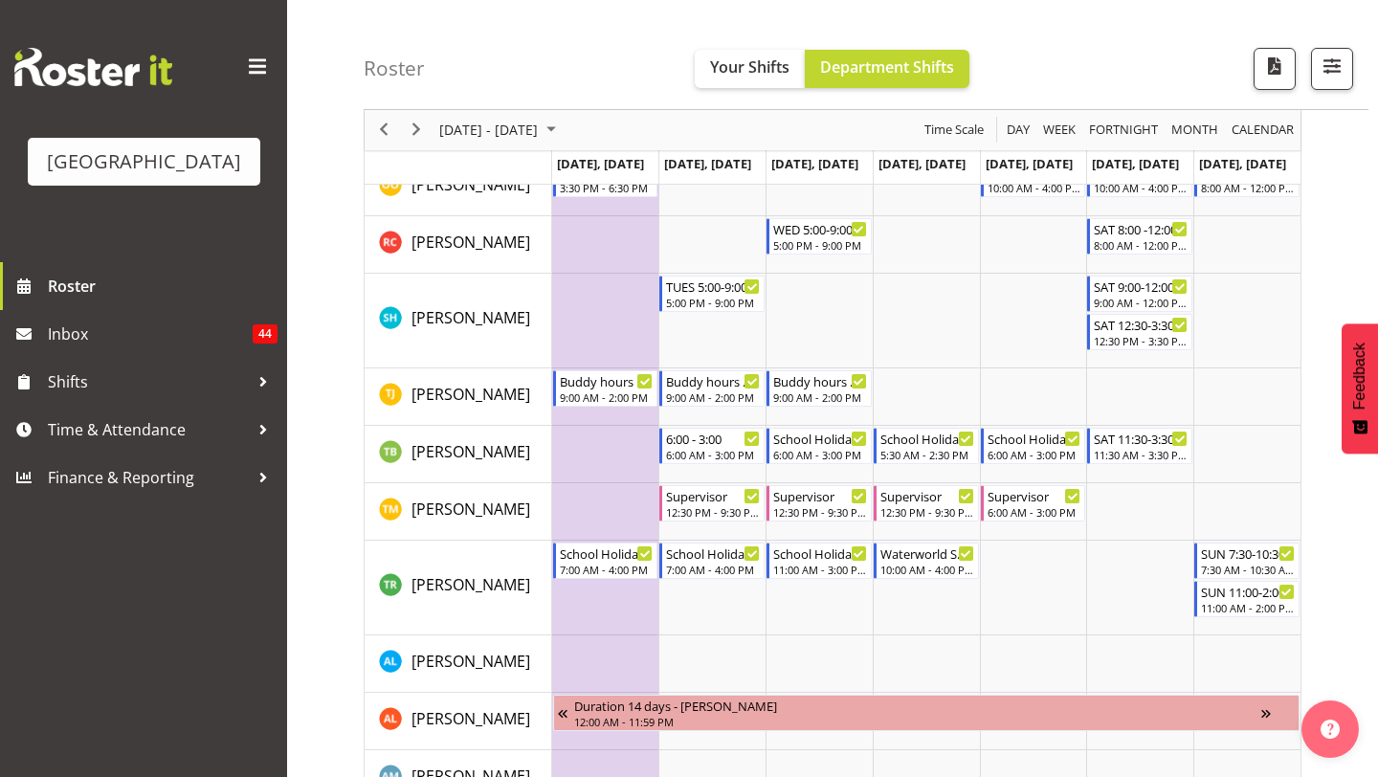
scroll to position [2019, 0]
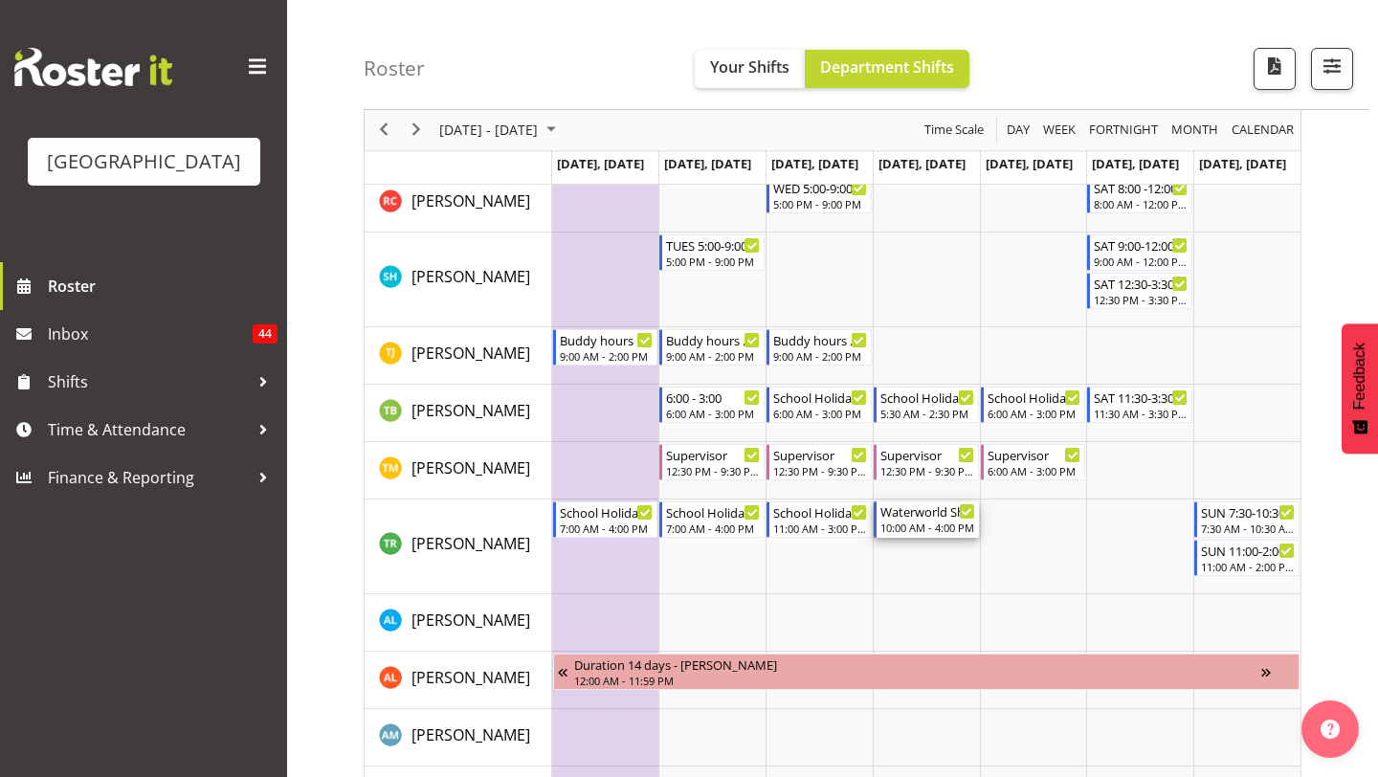
click at [903, 520] on div "Waterworld Shift 10:00 AM - 4:00 PM" at bounding box center [927, 519] width 95 height 36
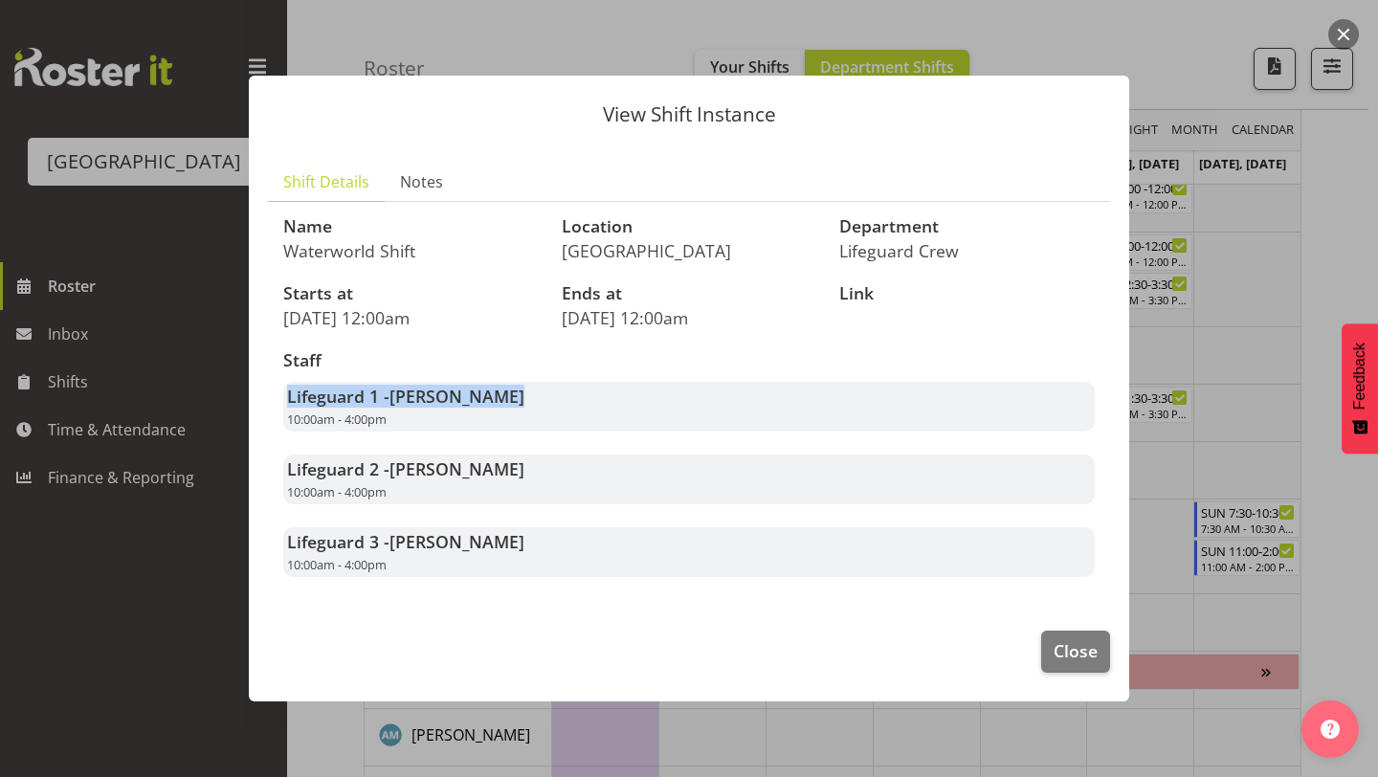
drag, startPoint x: 509, startPoint y: 403, endPoint x: 283, endPoint y: 386, distance: 226.3
click at [283, 386] on div "Staff Lifeguard 1 - Tyla Robinson 10:00am - 4:00pm Lifeguard 2 - Joshua Keen 10…" at bounding box center [689, 464] width 834 height 249
drag, startPoint x: 285, startPoint y: 324, endPoint x: 771, endPoint y: 320, distance: 486.0
click at [771, 320] on div "Name Waterworld Shift Location Splash Palace Department Lifeguard Crew Starts a…" at bounding box center [689, 397] width 834 height 382
click at [771, 320] on p "26th September 12:00am" at bounding box center [689, 317] width 255 height 21
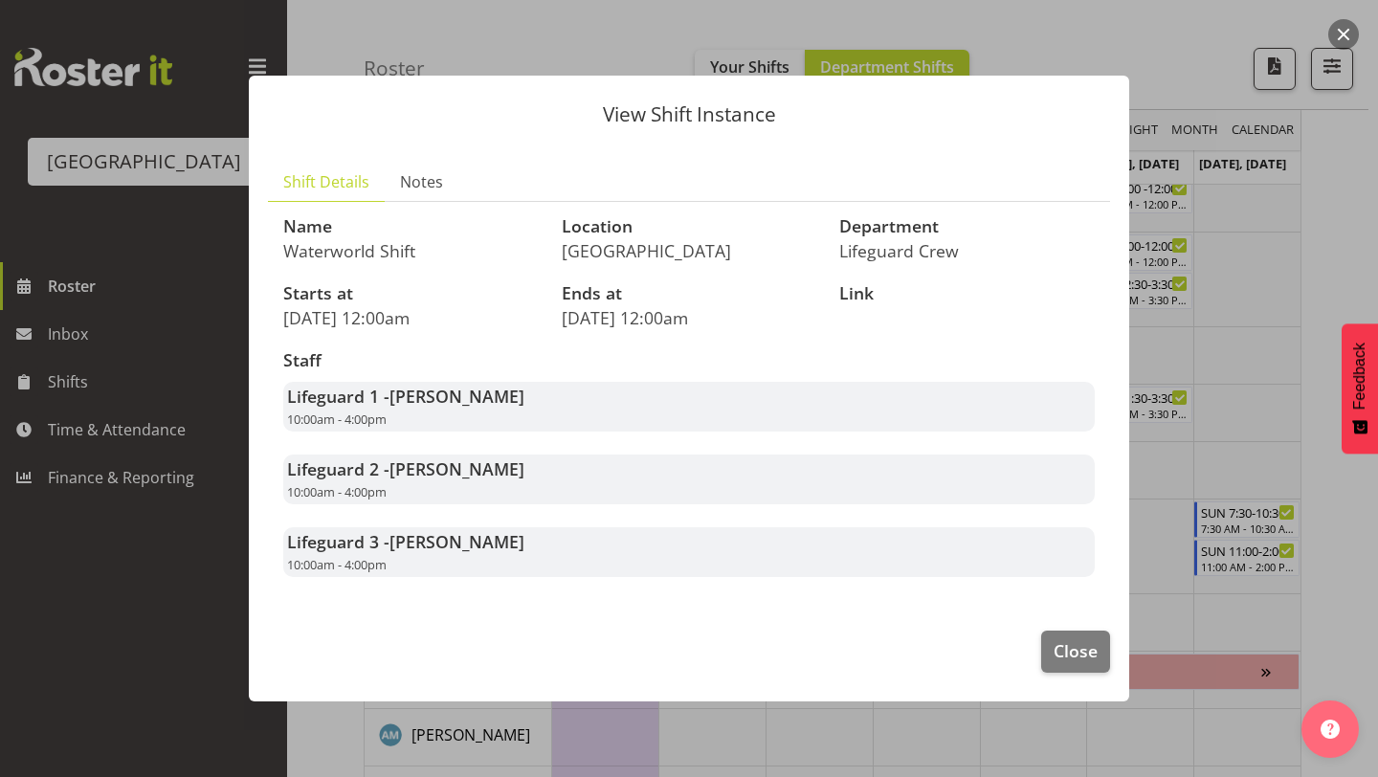
click at [1040, 598] on section "Shift Details Notes Name Waterworld Shift Location Splash Palace Department Lif…" at bounding box center [689, 376] width 880 height 467
click at [1050, 630] on button "Close" at bounding box center [1075, 651] width 69 height 42
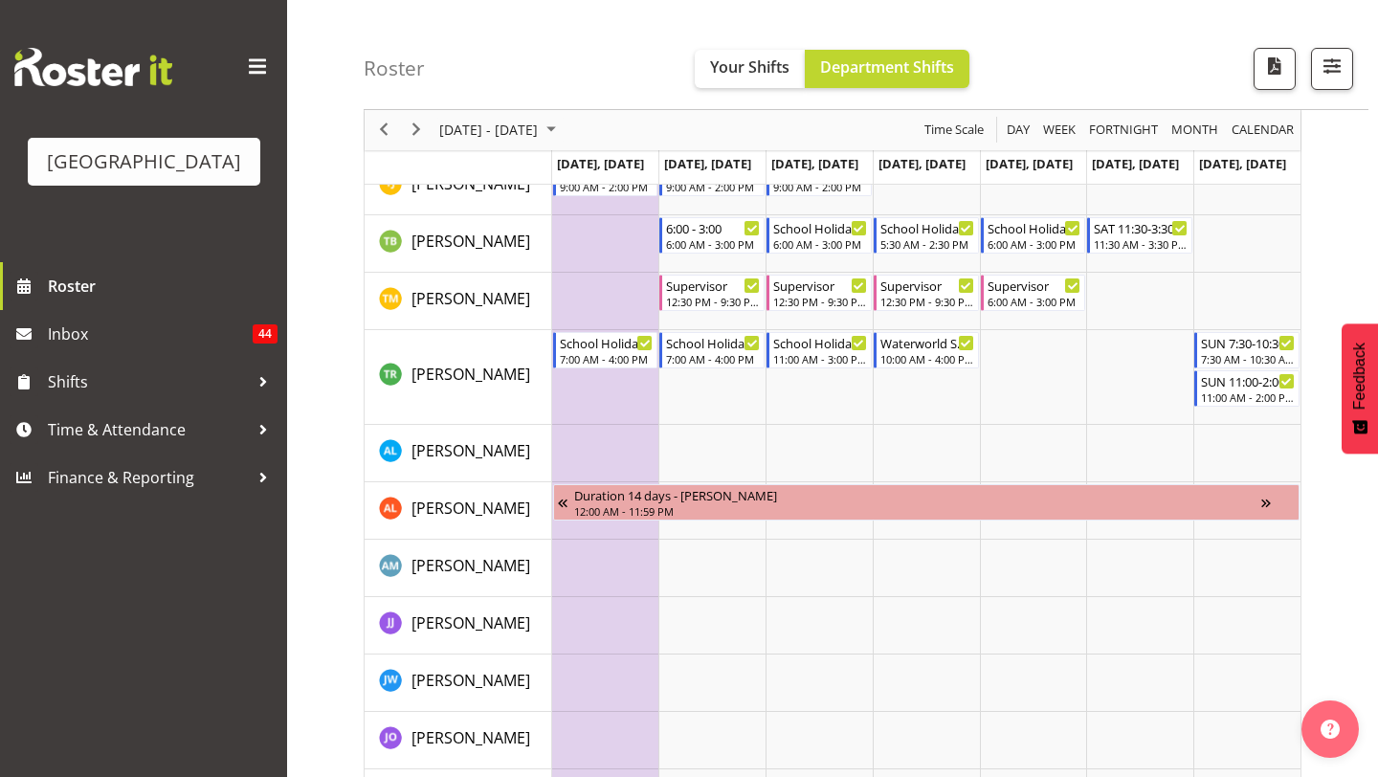
scroll to position [2141, 0]
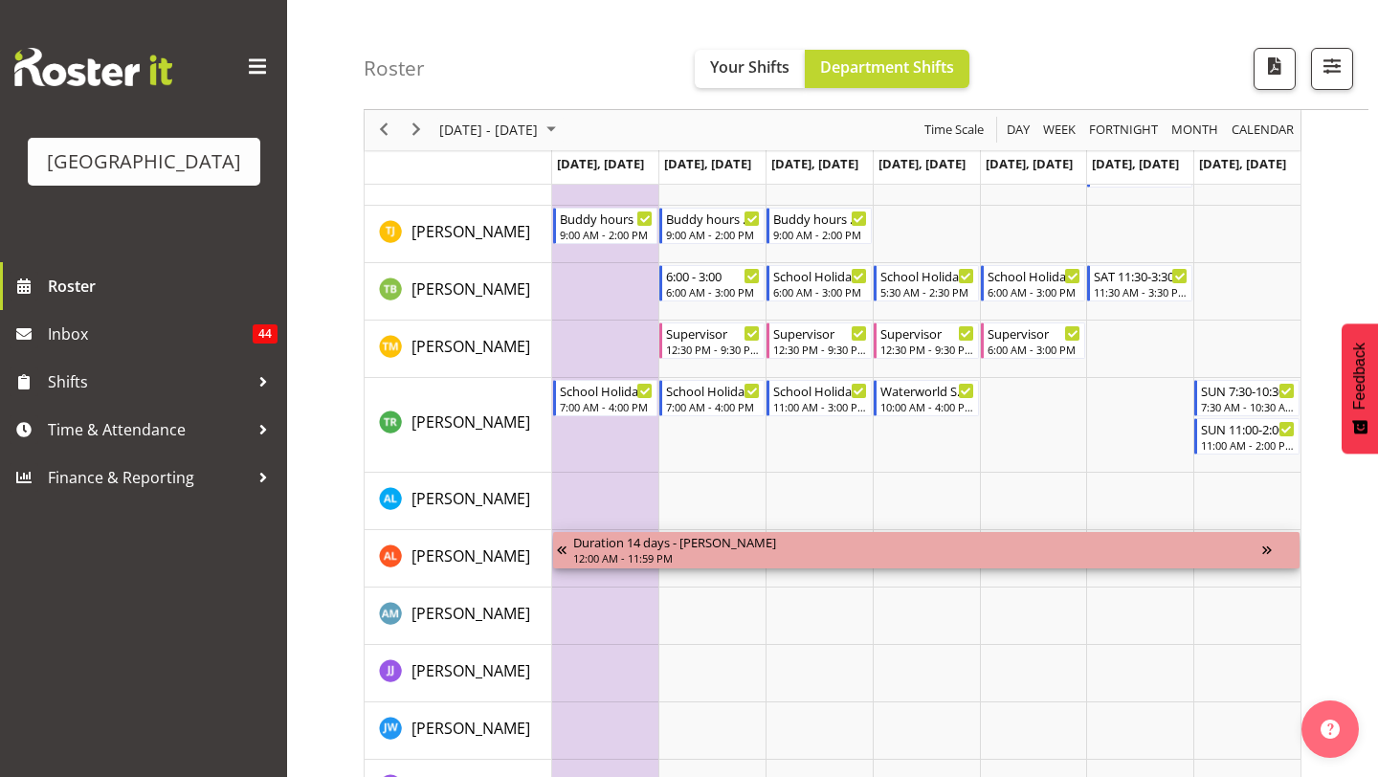
click at [926, 541] on div "Duration 14 days - Alex Laverty" at bounding box center [917, 541] width 689 height 19
click at [1263, 545] on div "Timeline Week of September 25, 2025" at bounding box center [1278, 550] width 33 height 36
drag, startPoint x: 773, startPoint y: 559, endPoint x: 777, endPoint y: 522, distance: 36.6
click at [564, 545] on div "Timeline Week of September 25, 2025" at bounding box center [565, 550] width 16 height 36
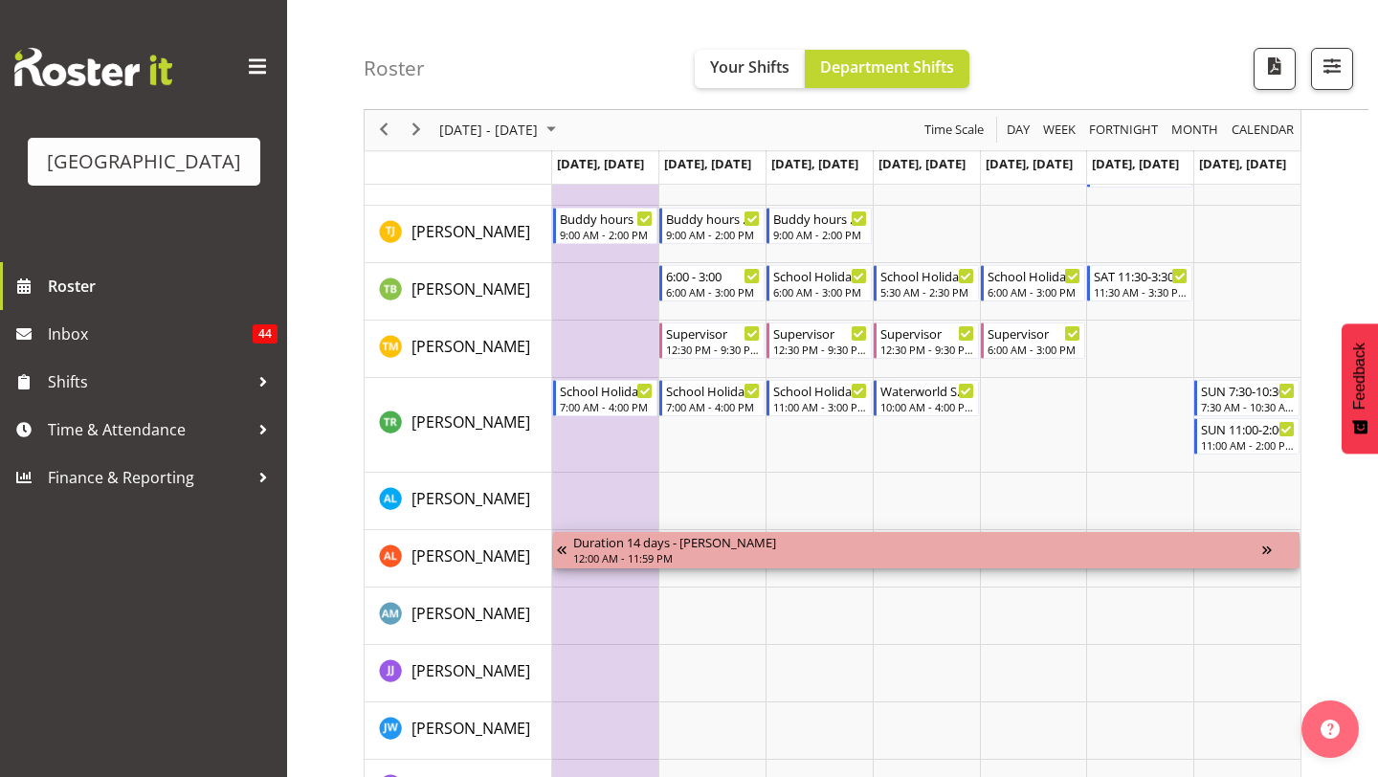
click at [562, 550] on div "Timeline Week of September 25, 2025" at bounding box center [565, 550] width 16 height 36
drag, startPoint x: 561, startPoint y: 550, endPoint x: 635, endPoint y: 545, distance: 74.8
click at [634, 548] on div "Duration 14 days - Alex Laverty 12:00 AM - 11:59 PM" at bounding box center [926, 550] width 746 height 36
click at [393, 554] on img "Alex Laverty resource" at bounding box center [390, 555] width 23 height 23
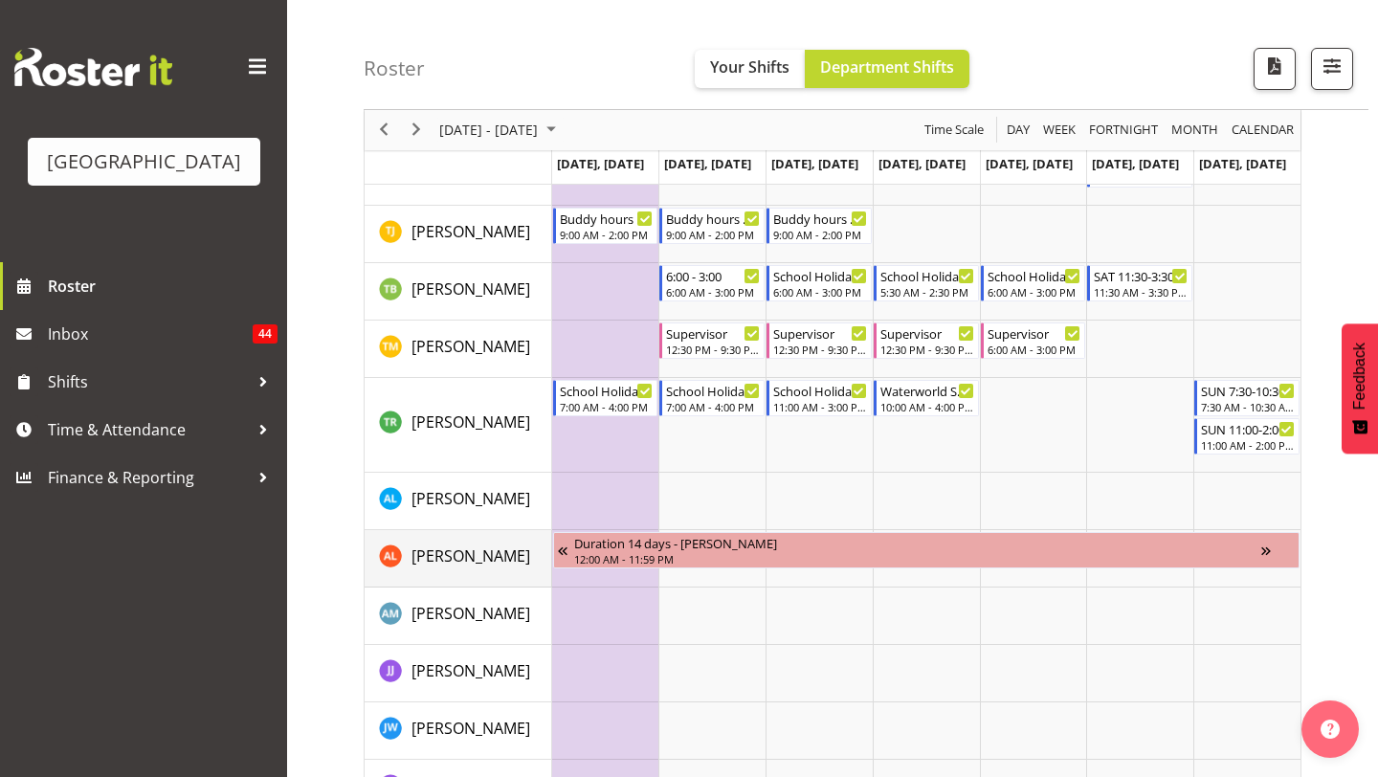
click at [403, 553] on div "Alex Laverty" at bounding box center [454, 555] width 151 height 23
click at [369, 523] on td "Alesana Lafoga" at bounding box center [457, 501] width 187 height 57
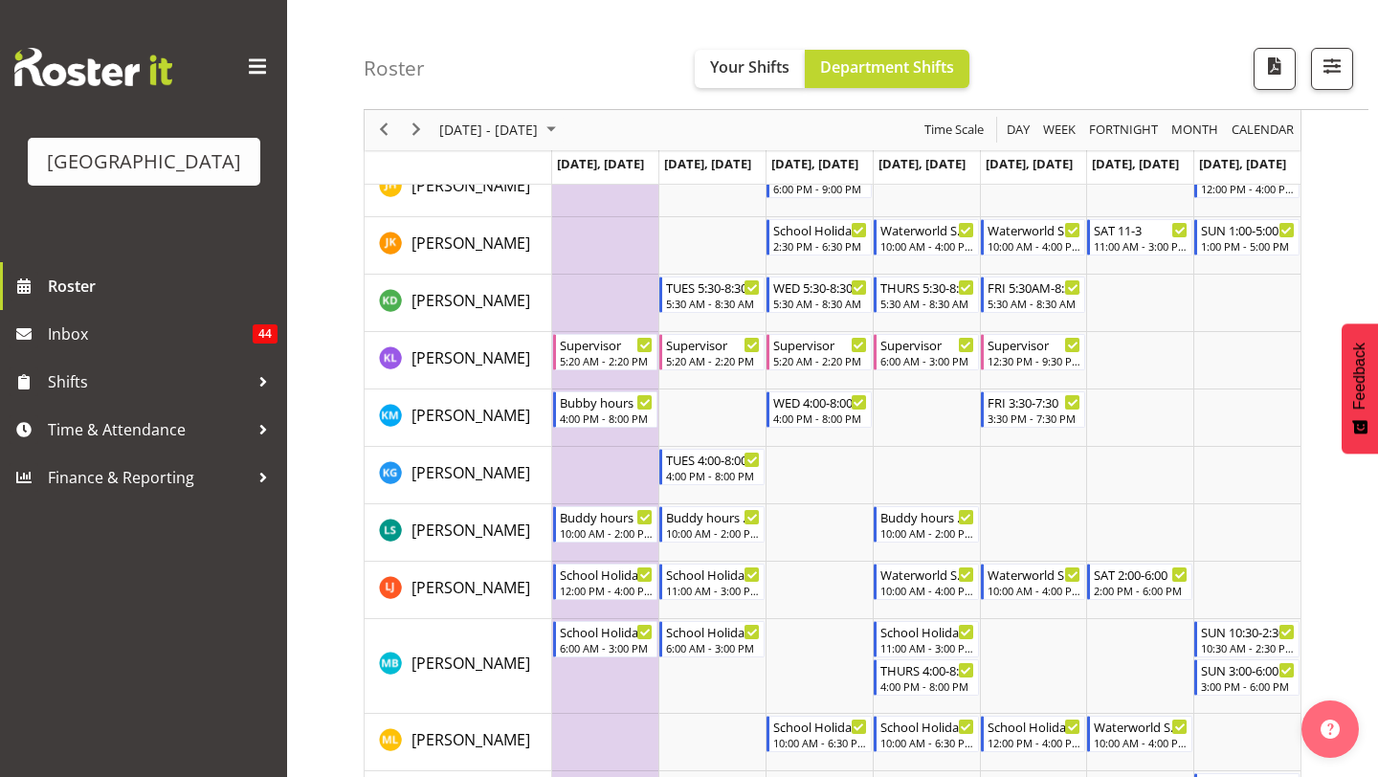
scroll to position [1248, 0]
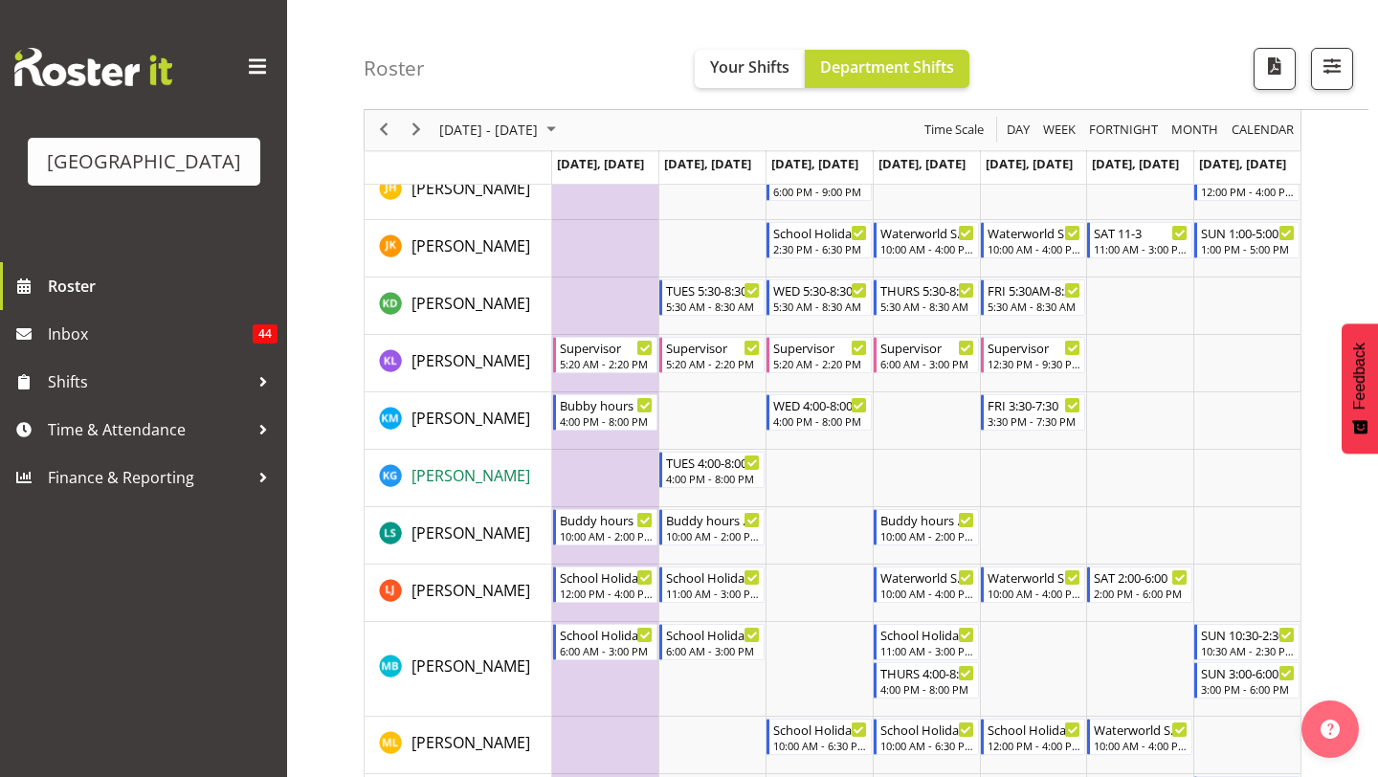
click at [482, 470] on span "Kylea Gough" at bounding box center [470, 475] width 119 height 21
